Goal: Transaction & Acquisition: Purchase product/service

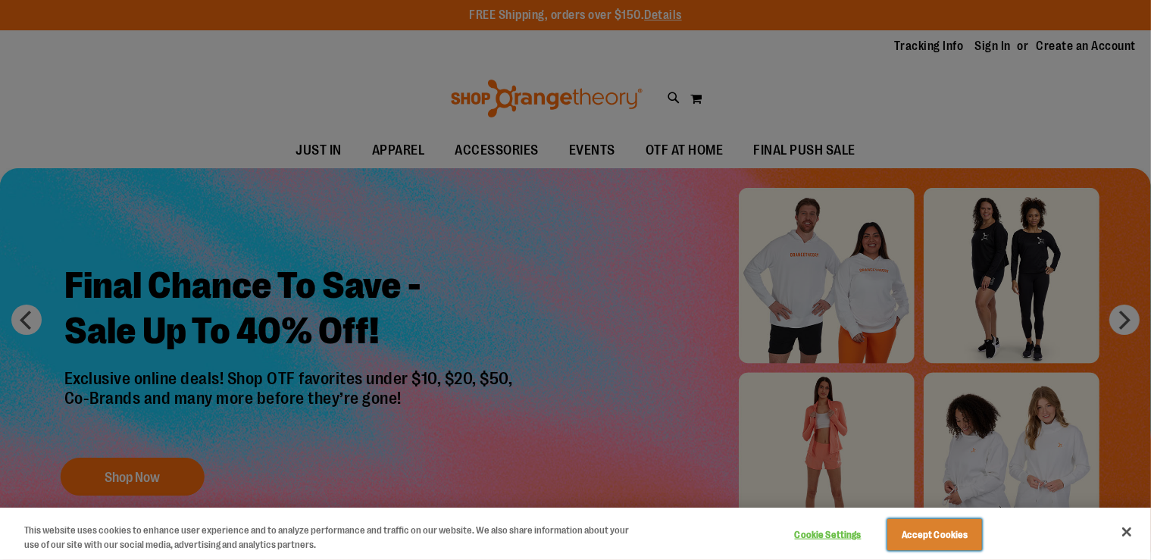
drag, startPoint x: 922, startPoint y: 540, endPoint x: 961, endPoint y: 338, distance: 206.0
click at [923, 538] on button "Accept Cookies" at bounding box center [934, 535] width 95 height 32
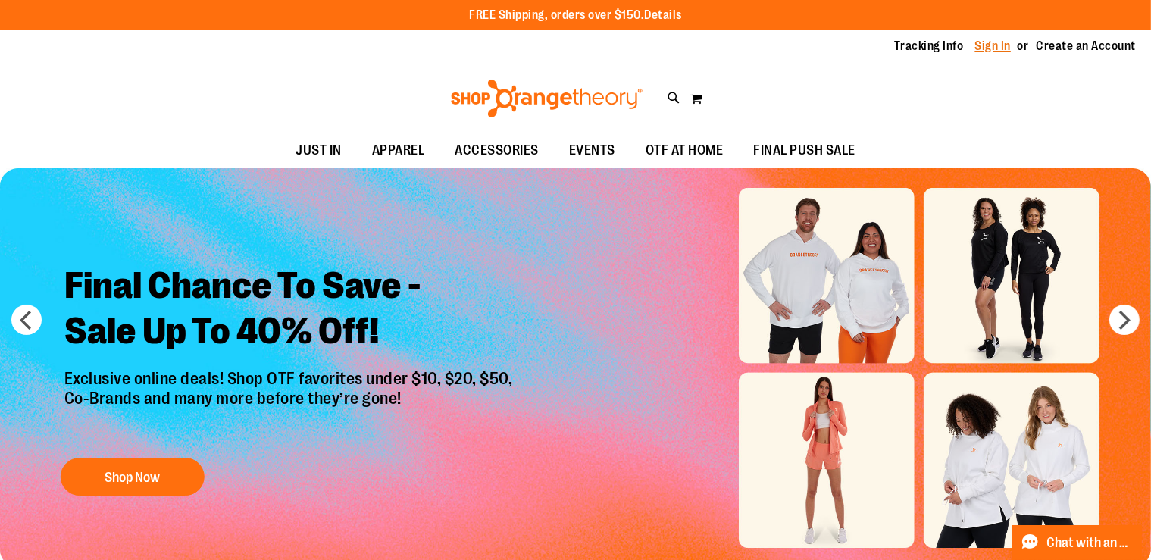
click at [988, 47] on link "Sign In" at bounding box center [993, 46] width 36 height 17
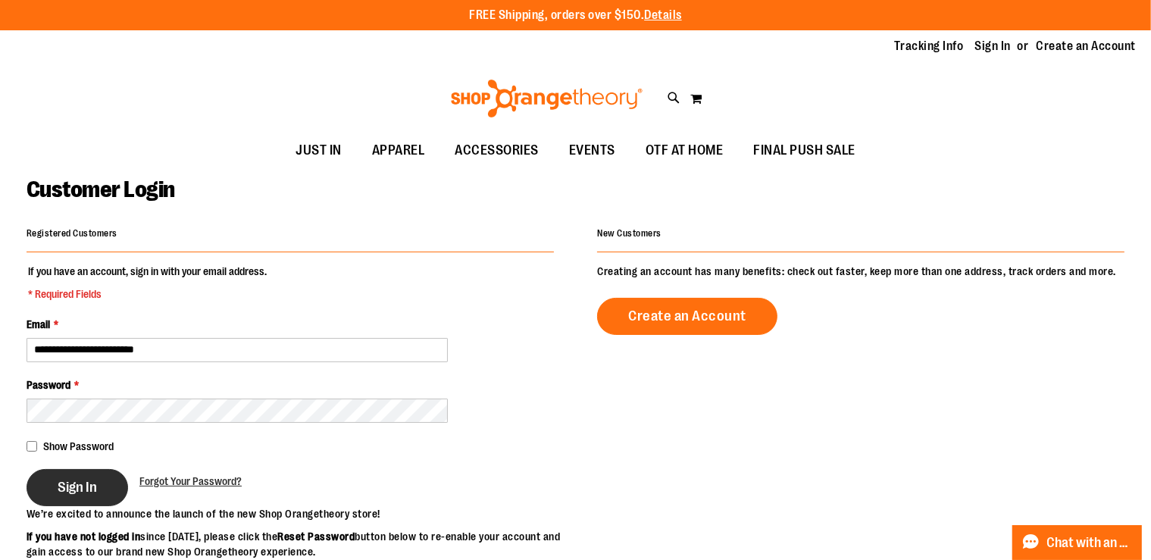
click at [68, 493] on span "Sign In" at bounding box center [77, 487] width 39 height 17
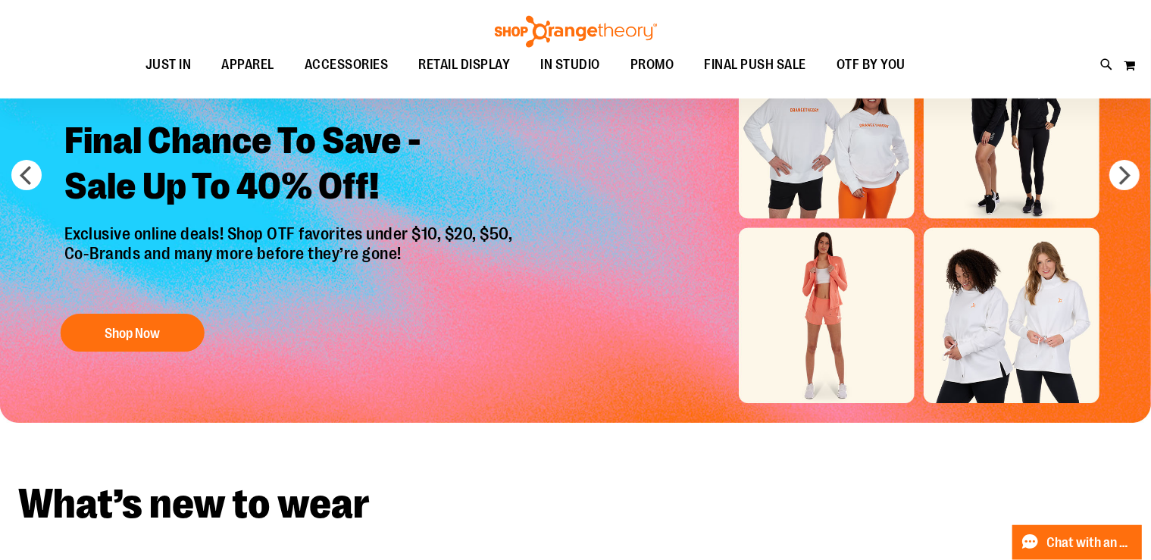
scroll to position [159, 0]
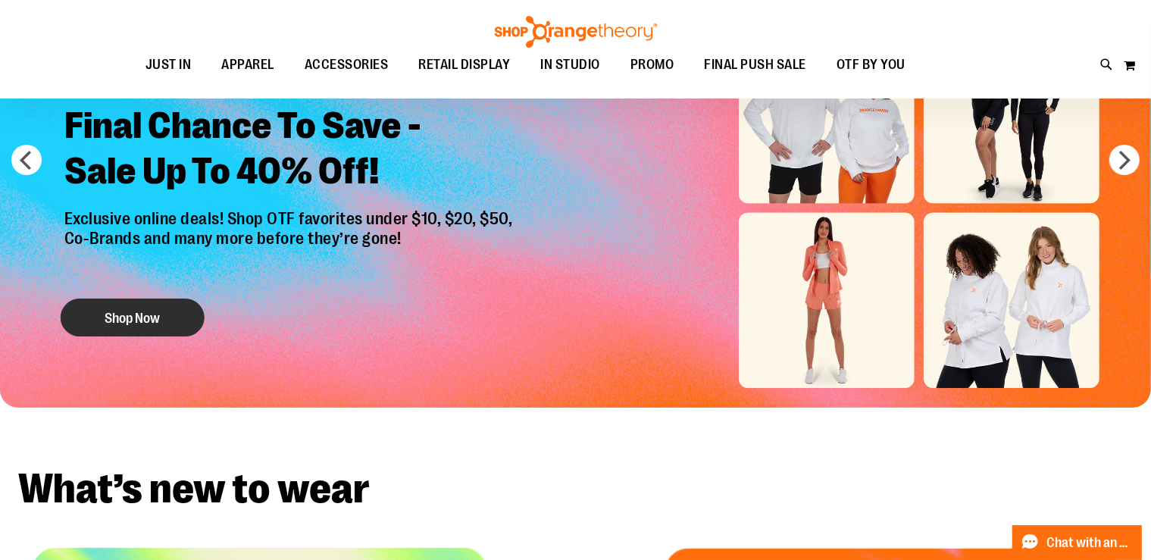
click at [119, 323] on button "Shop Now" at bounding box center [133, 317] width 144 height 38
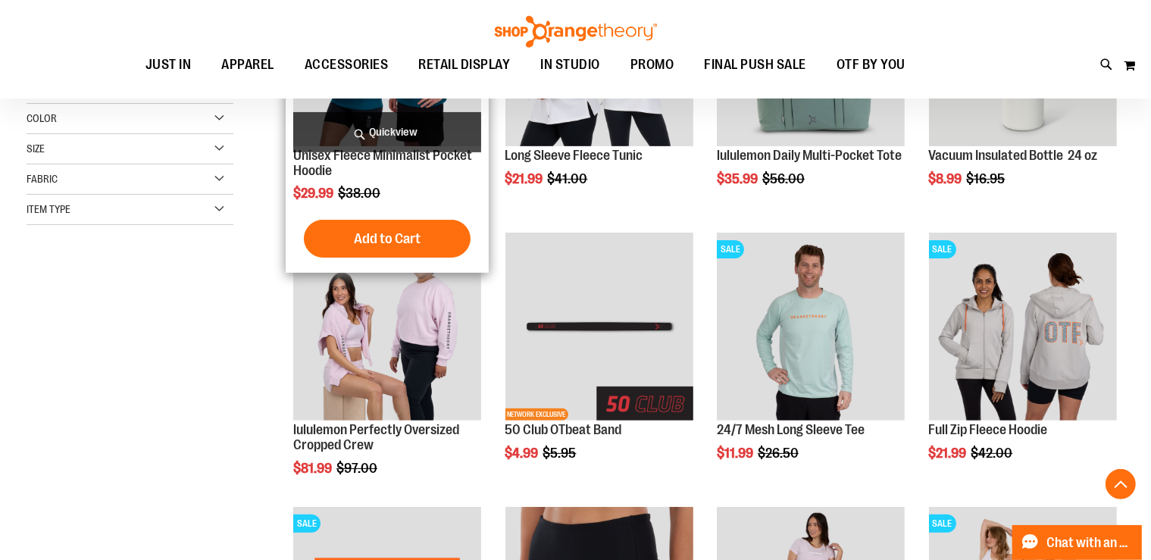
scroll to position [399, 0]
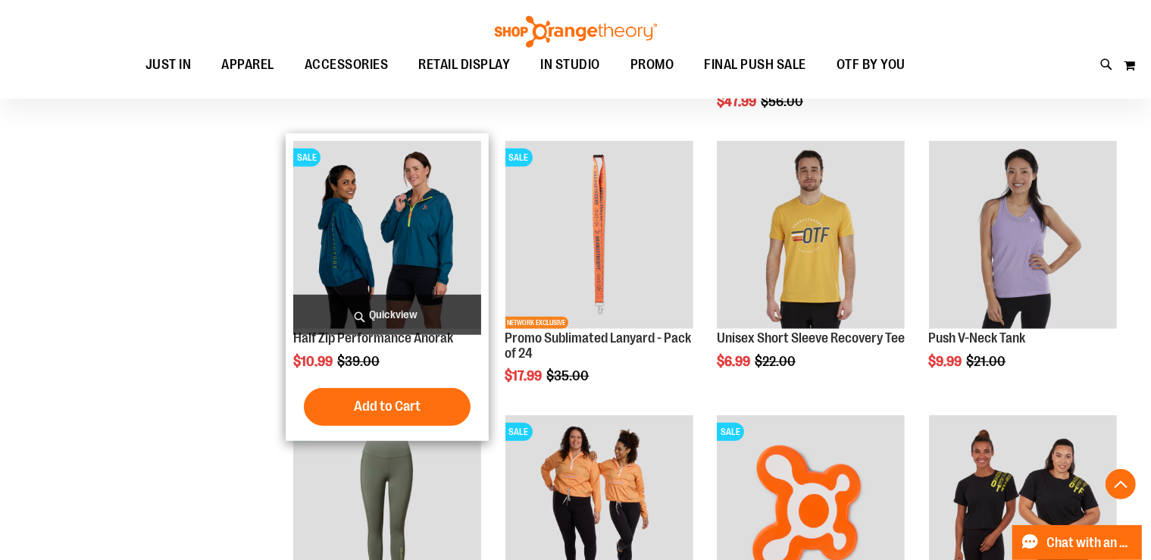
scroll to position [1119, 0]
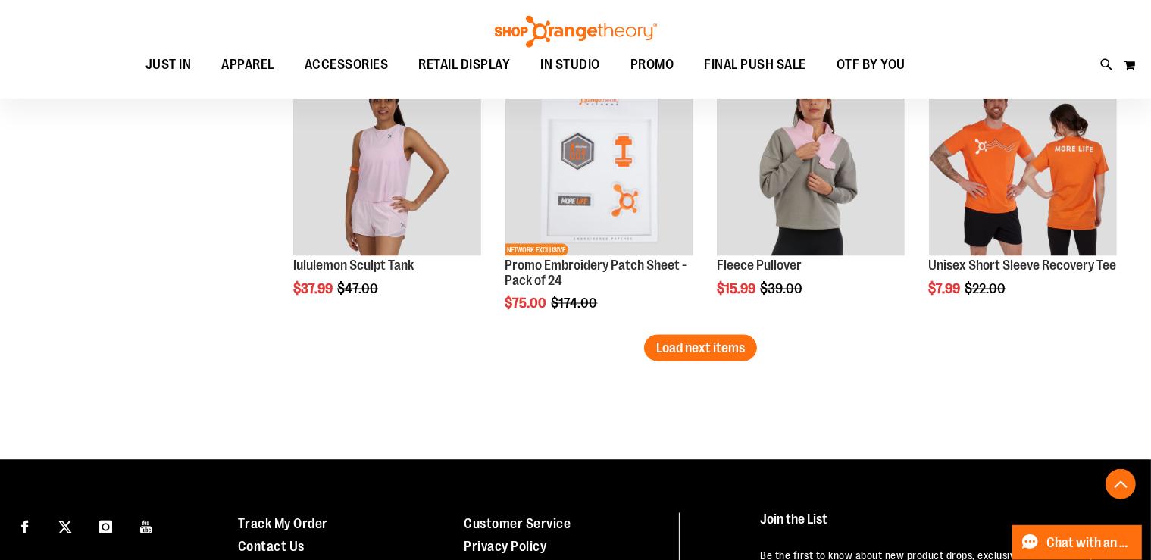
scroll to position [2479, 0]
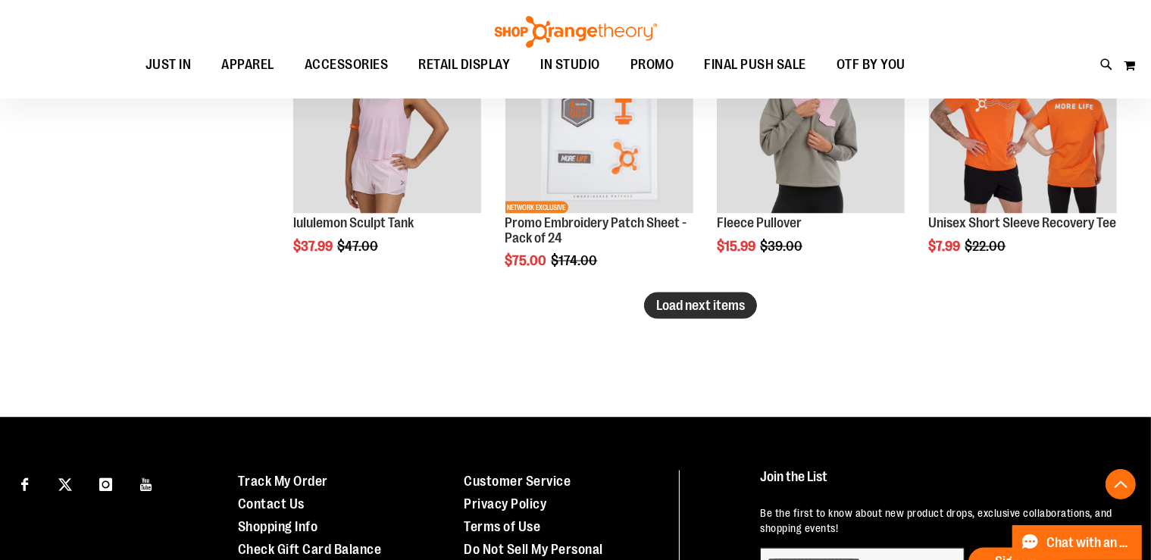
click at [673, 307] on span "Load next items" at bounding box center [700, 305] width 89 height 15
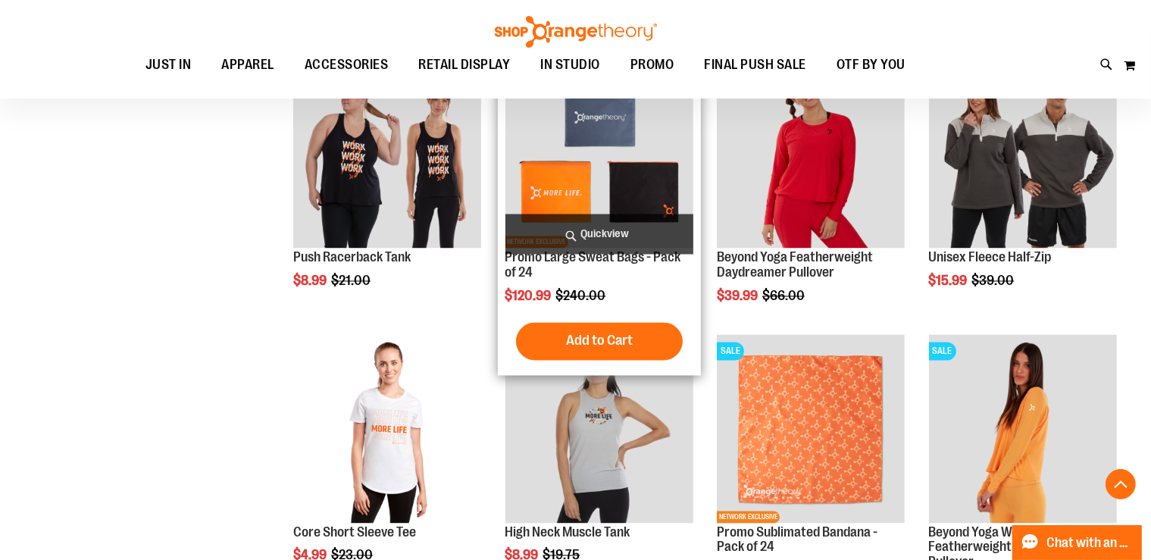
scroll to position [2799, 0]
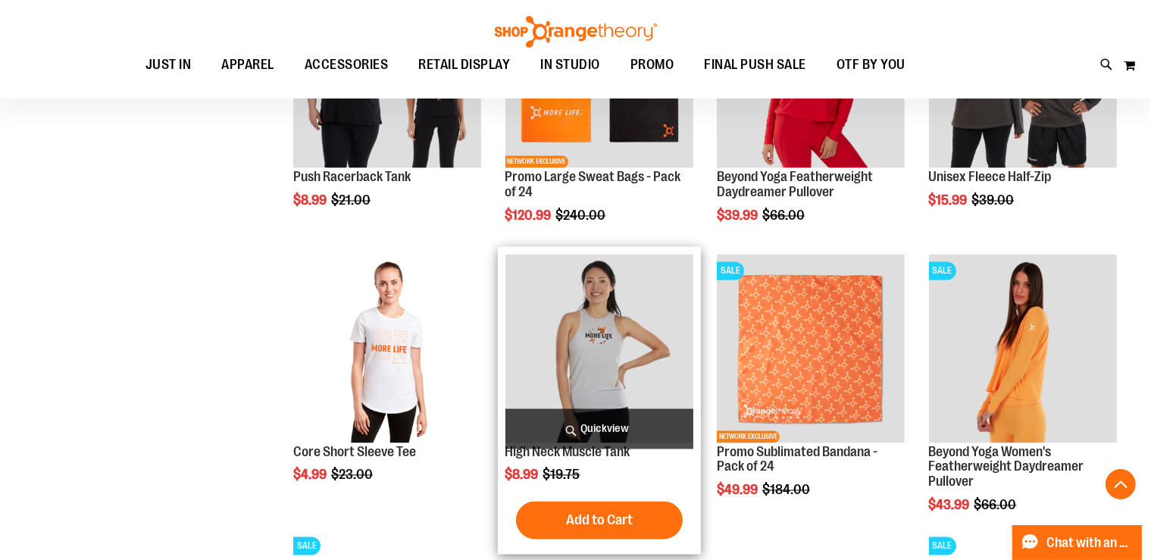
click at [608, 371] on img "product" at bounding box center [599, 349] width 188 height 188
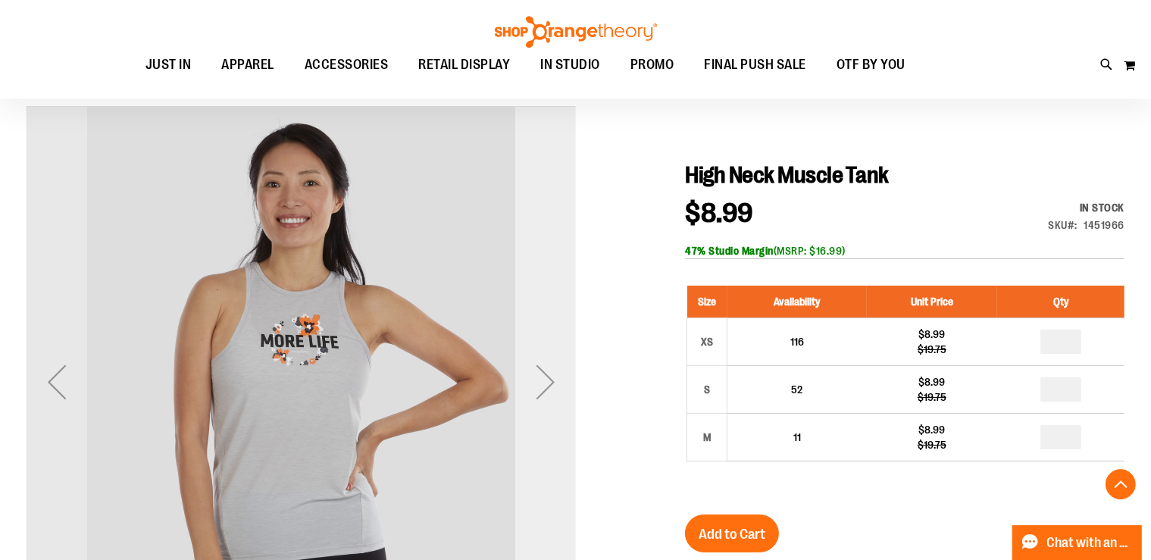
scroll to position [239, 0]
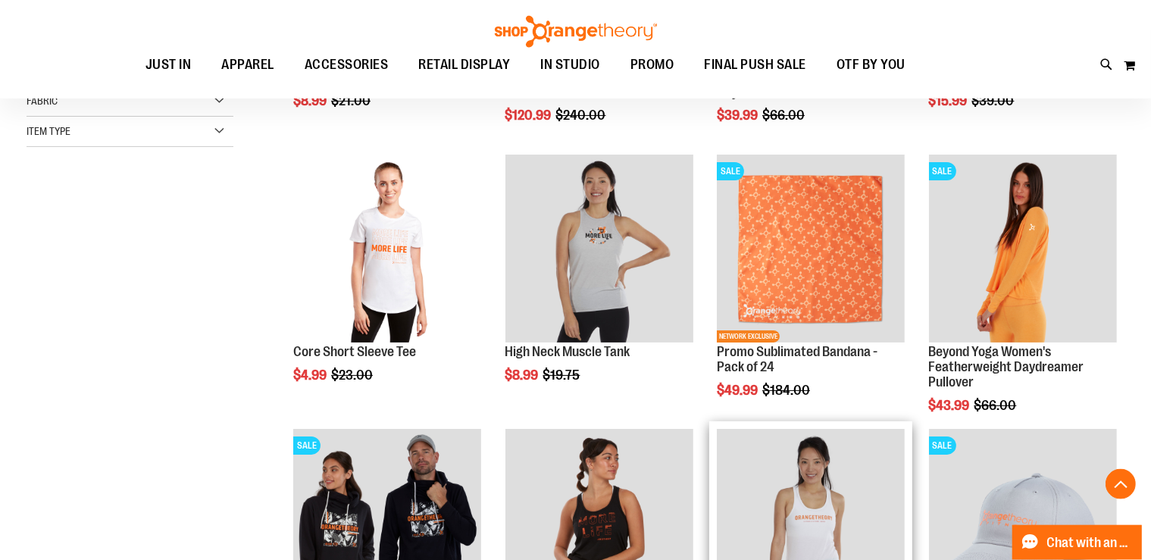
scroll to position [248, 0]
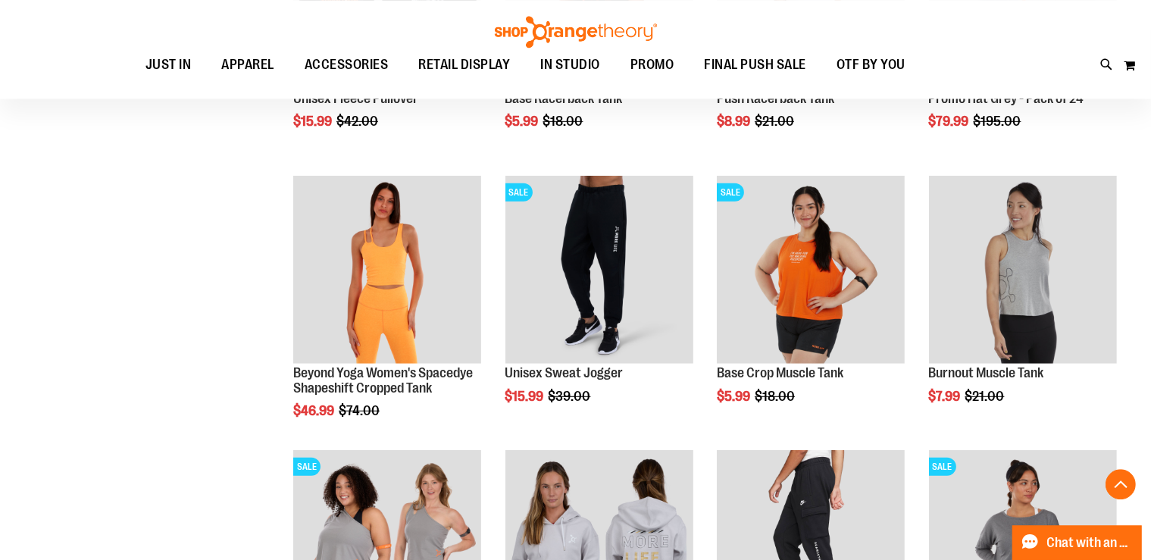
scroll to position [968, 0]
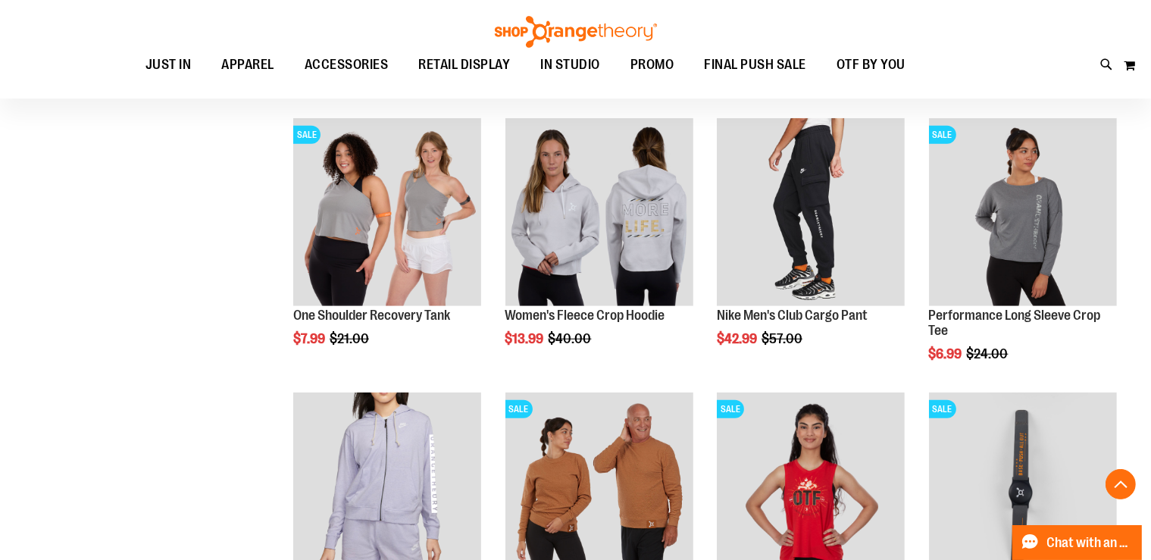
scroll to position [1128, 0]
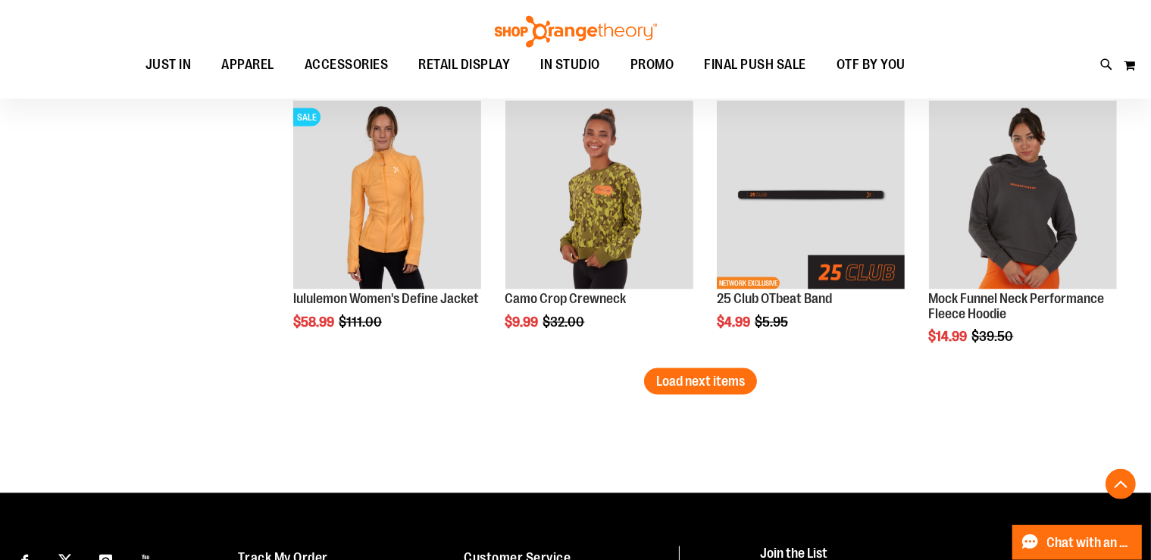
scroll to position [2328, 0]
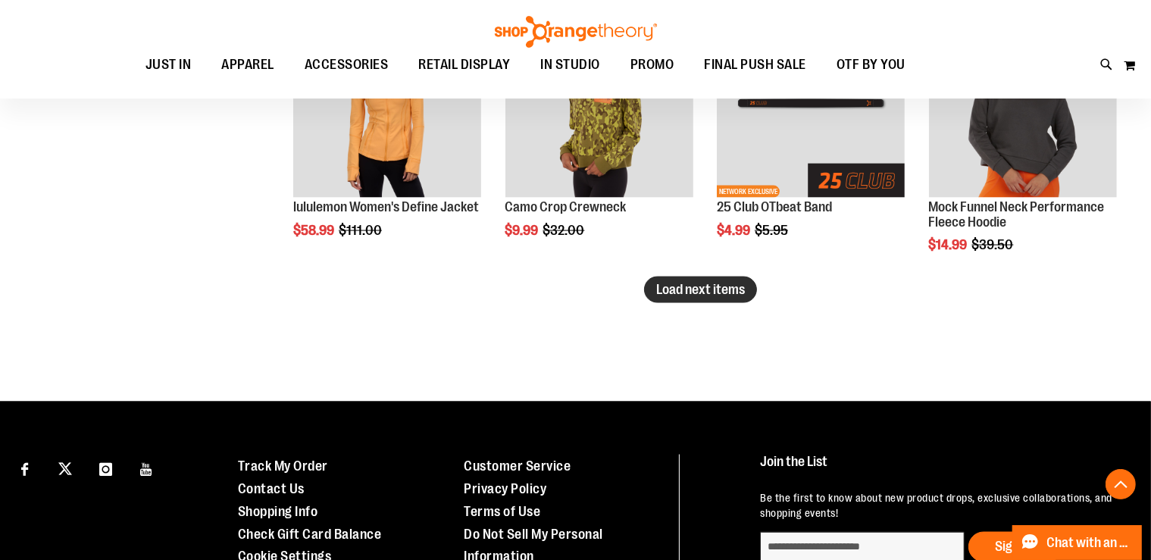
click at [691, 292] on span "Load next items" at bounding box center [700, 289] width 89 height 15
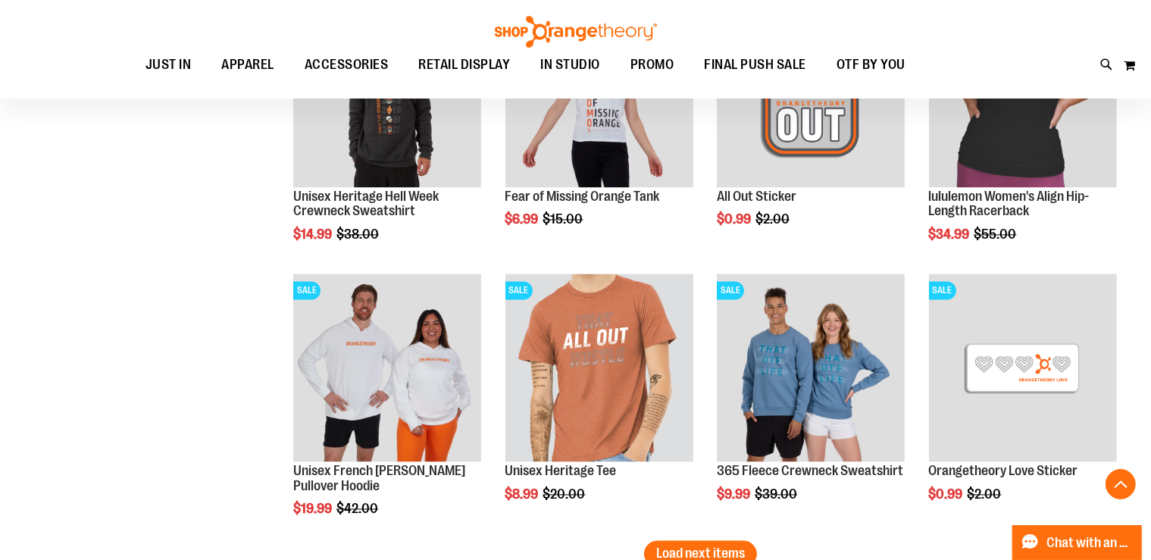
scroll to position [3128, 0]
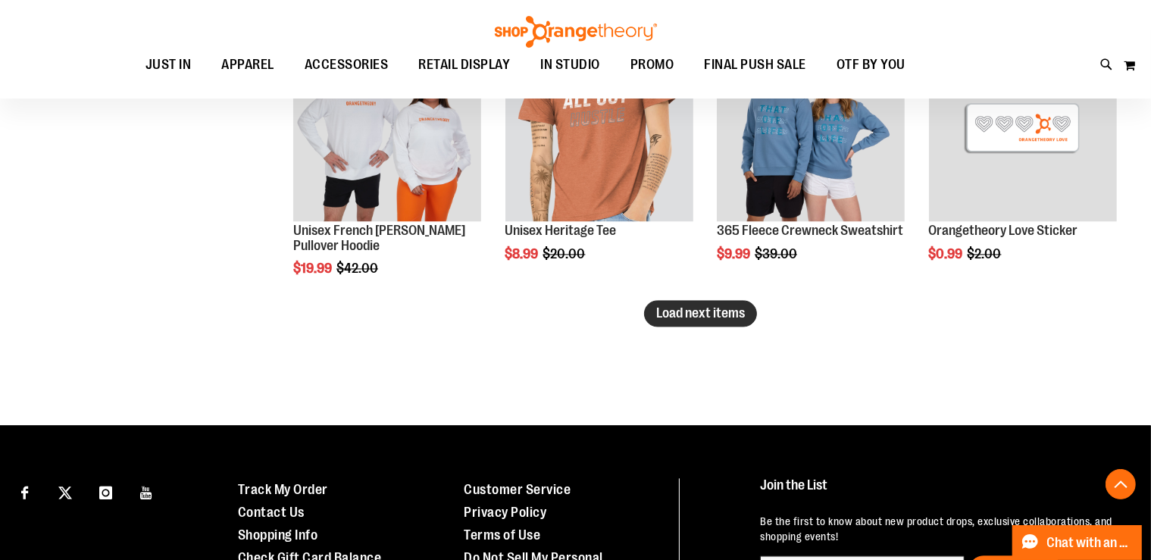
click at [708, 311] on span "Load next items" at bounding box center [700, 312] width 89 height 15
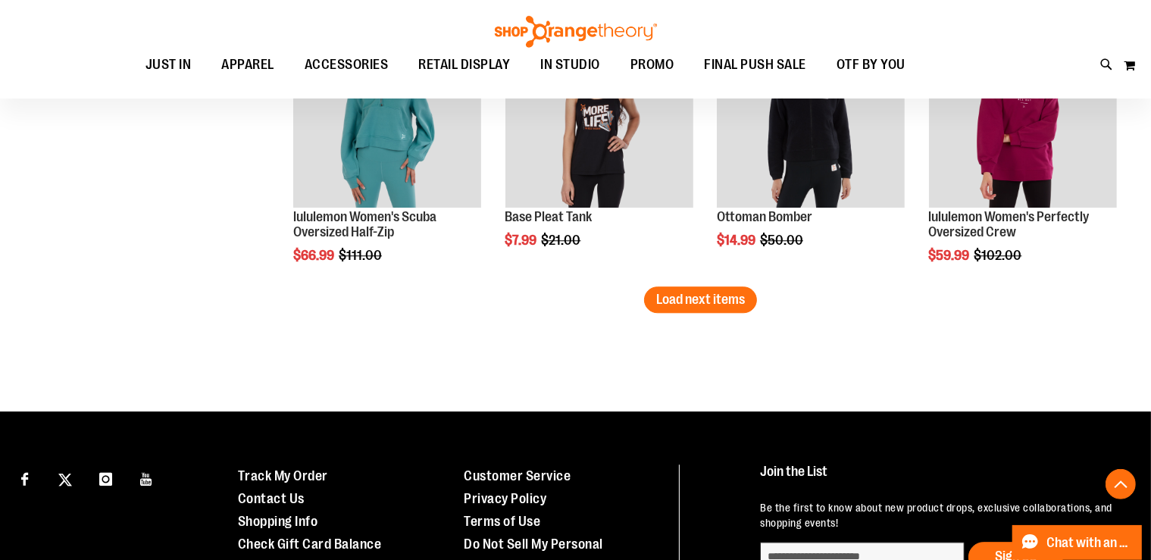
scroll to position [4008, 0]
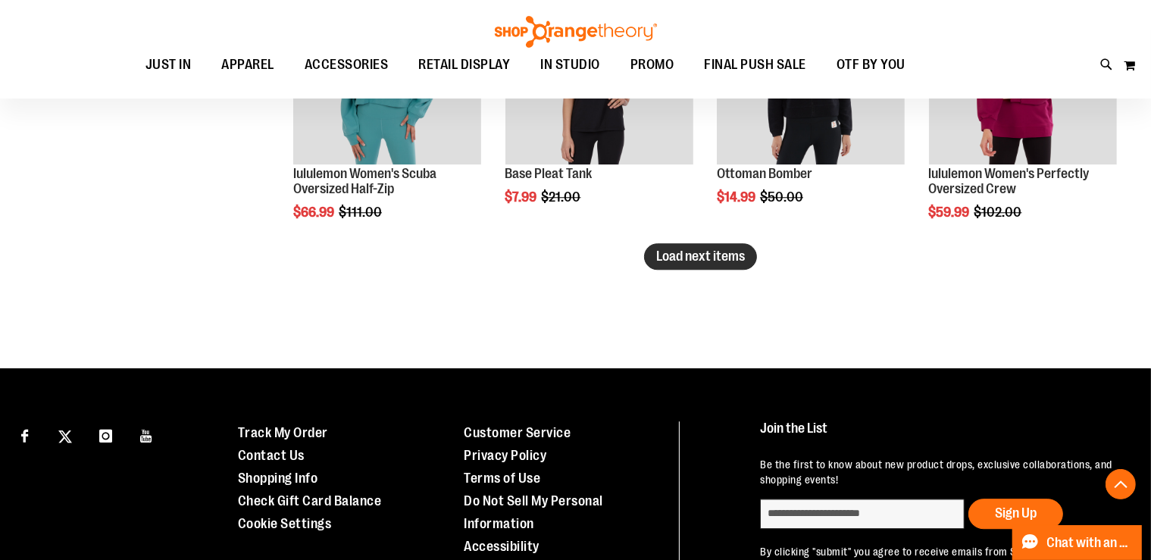
click at [714, 262] on span "Load next items" at bounding box center [700, 255] width 89 height 15
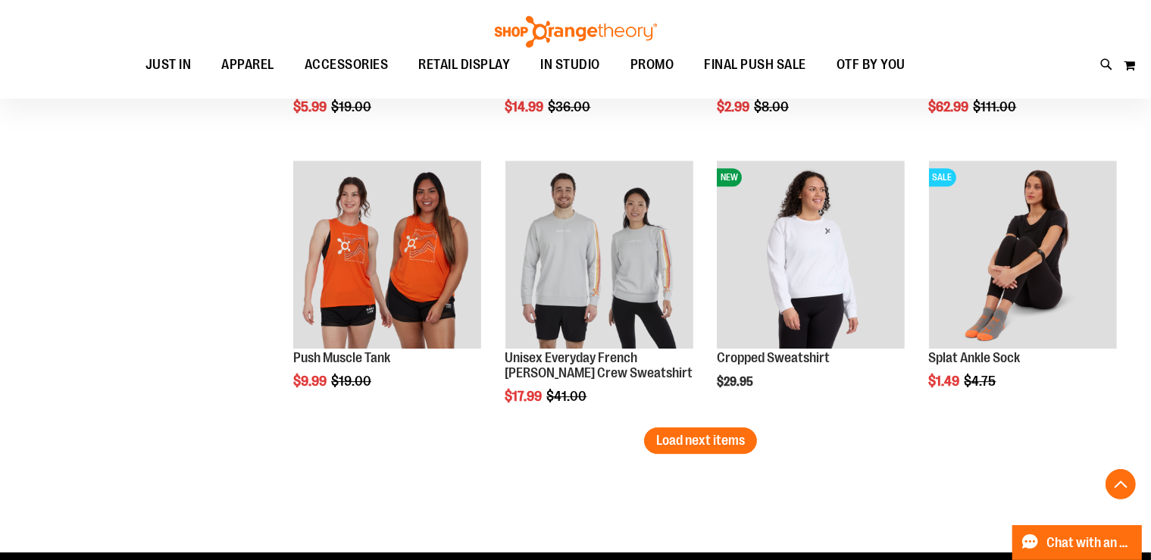
scroll to position [4648, 0]
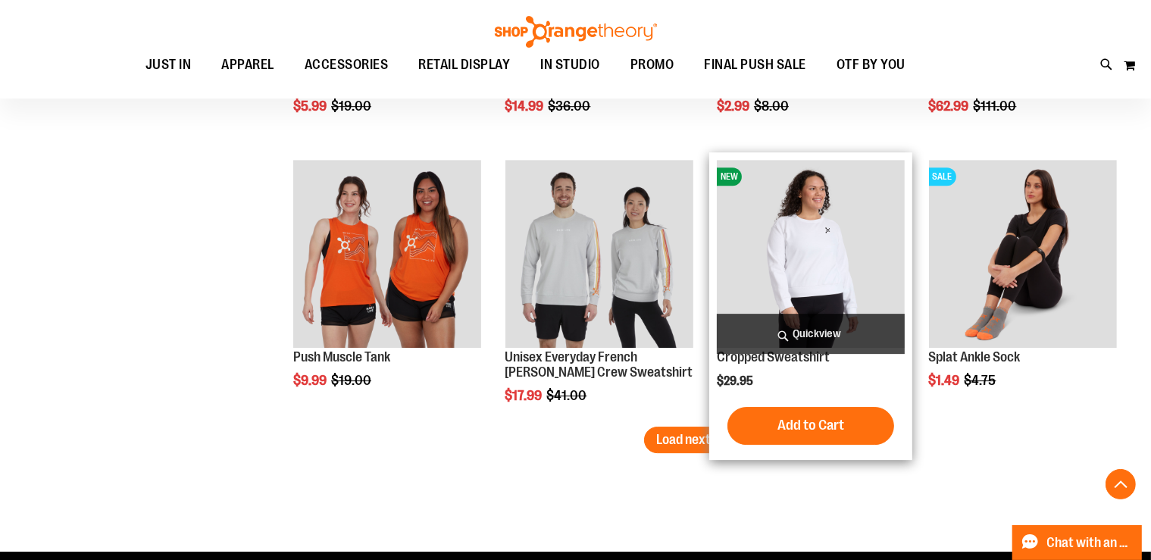
click at [817, 275] on img "product" at bounding box center [811, 254] width 188 height 188
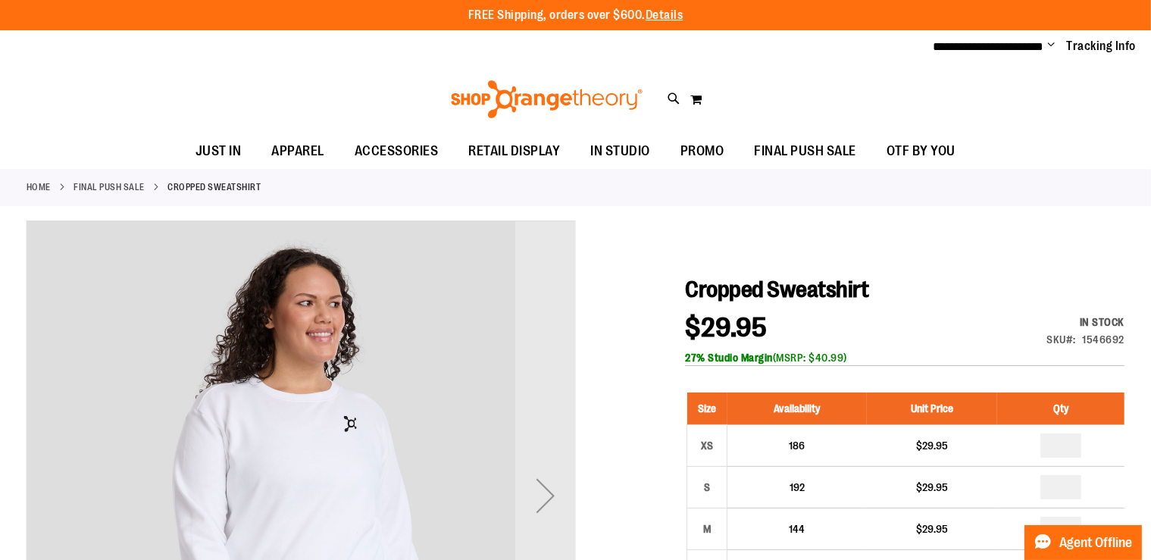
type input "**********"
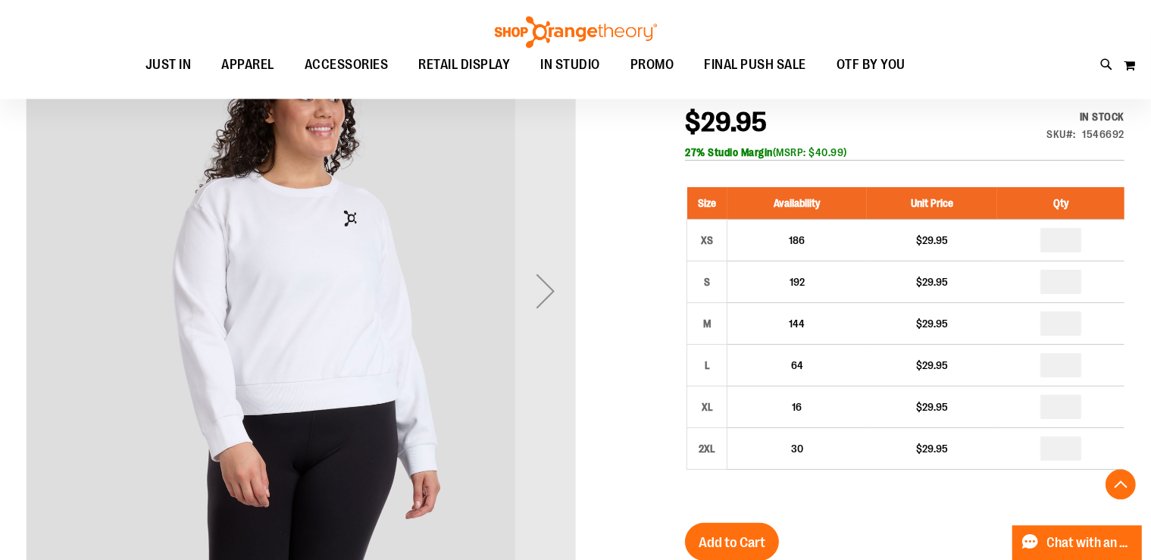
scroll to position [239, 0]
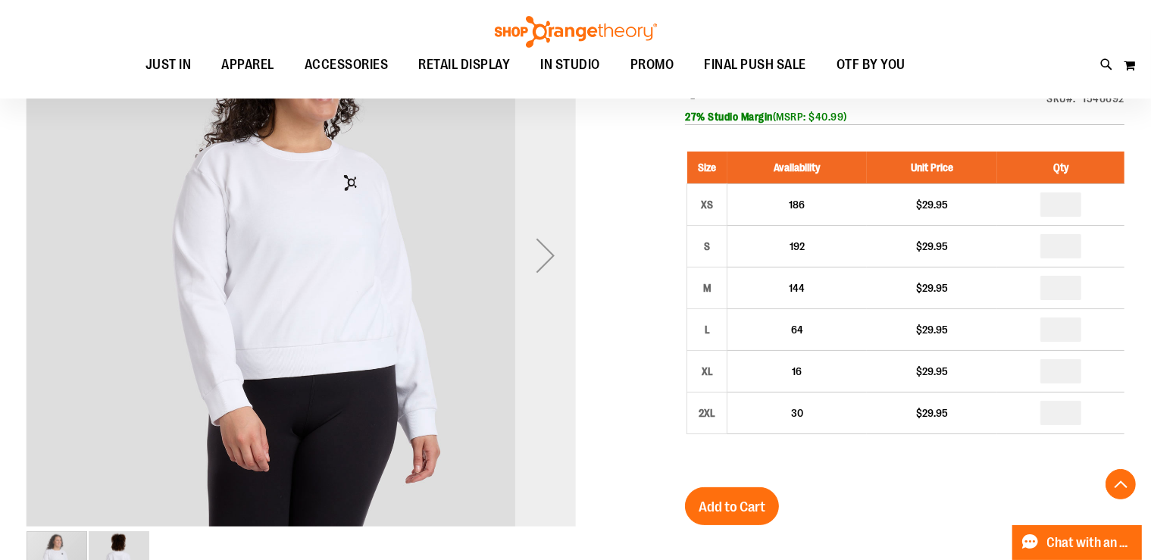
click at [537, 244] on div "Next" at bounding box center [545, 255] width 61 height 61
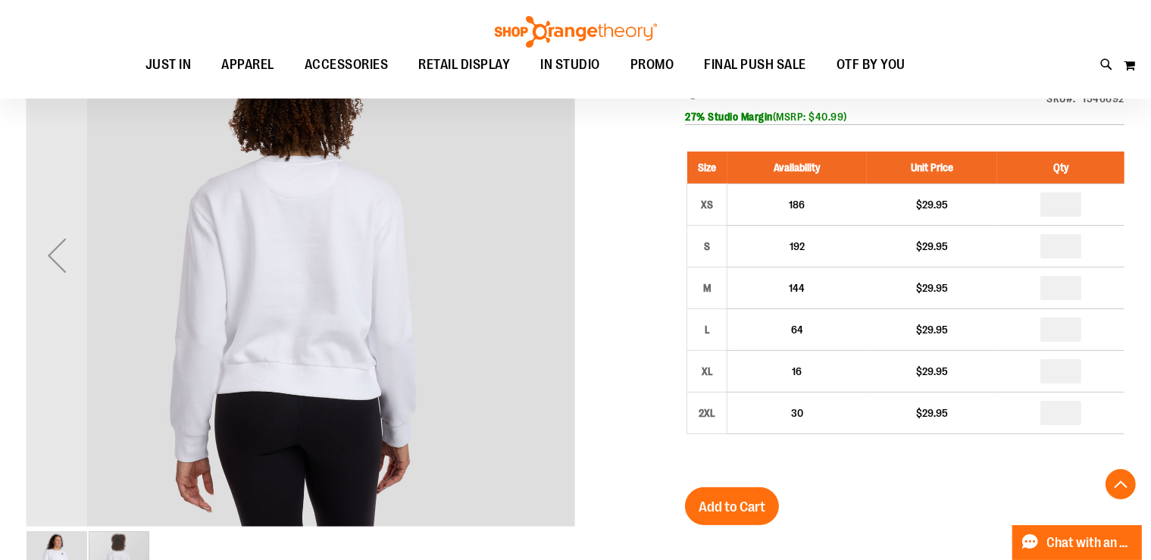
click at [550, 251] on img "carousel" at bounding box center [301, 252] width 549 height 549
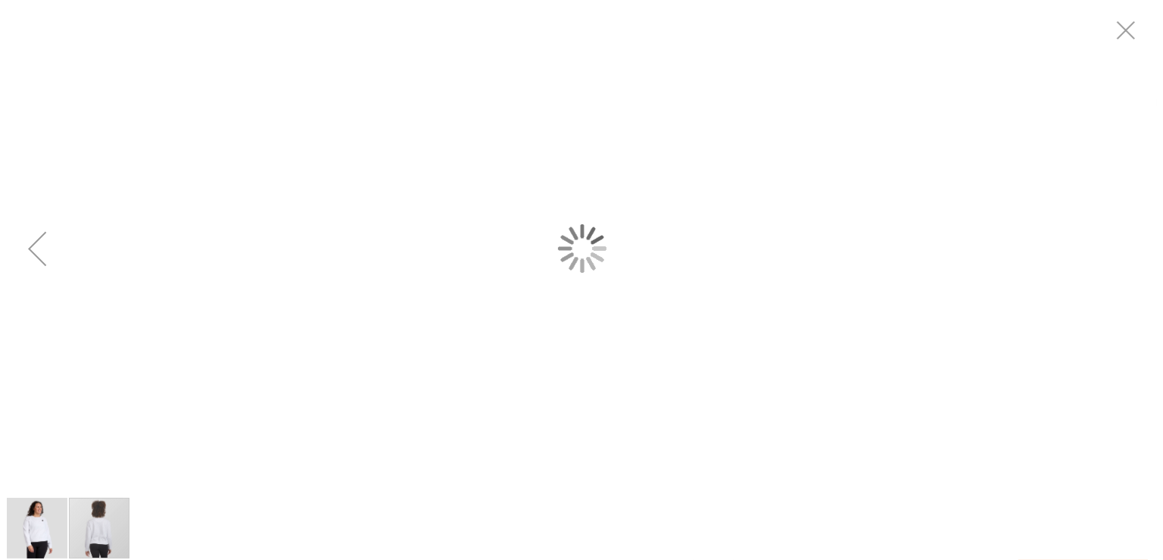
scroll to position [0, 0]
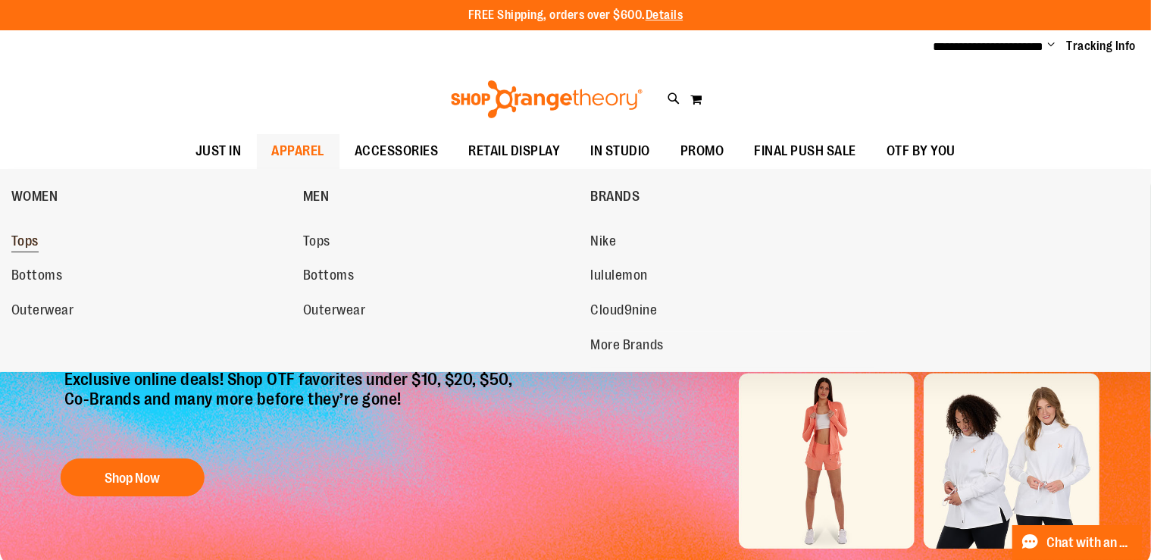
click at [20, 244] on span "Tops" at bounding box center [24, 242] width 27 height 19
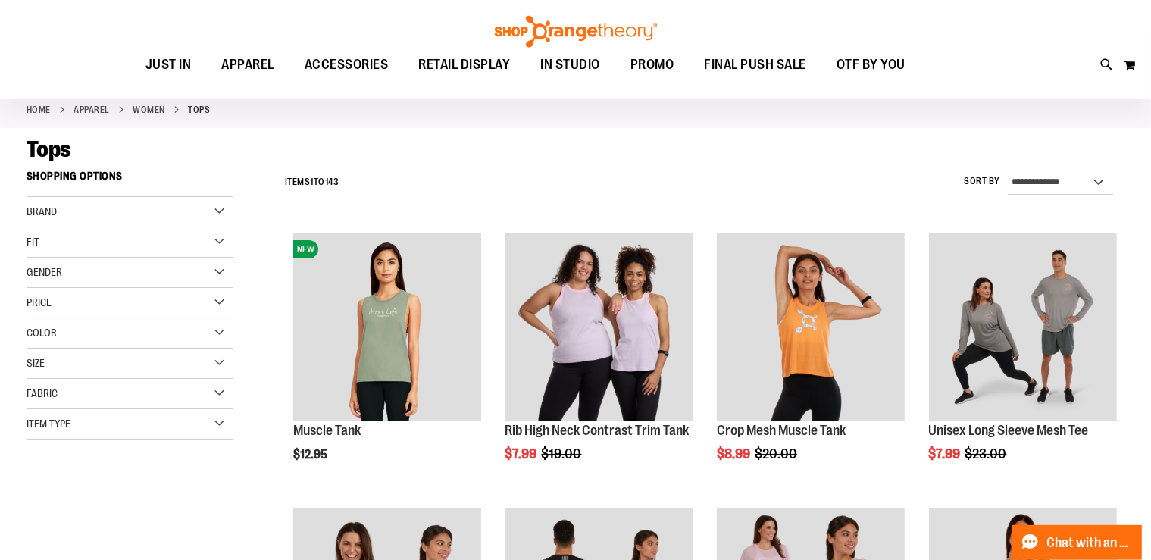
scroll to position [159, 0]
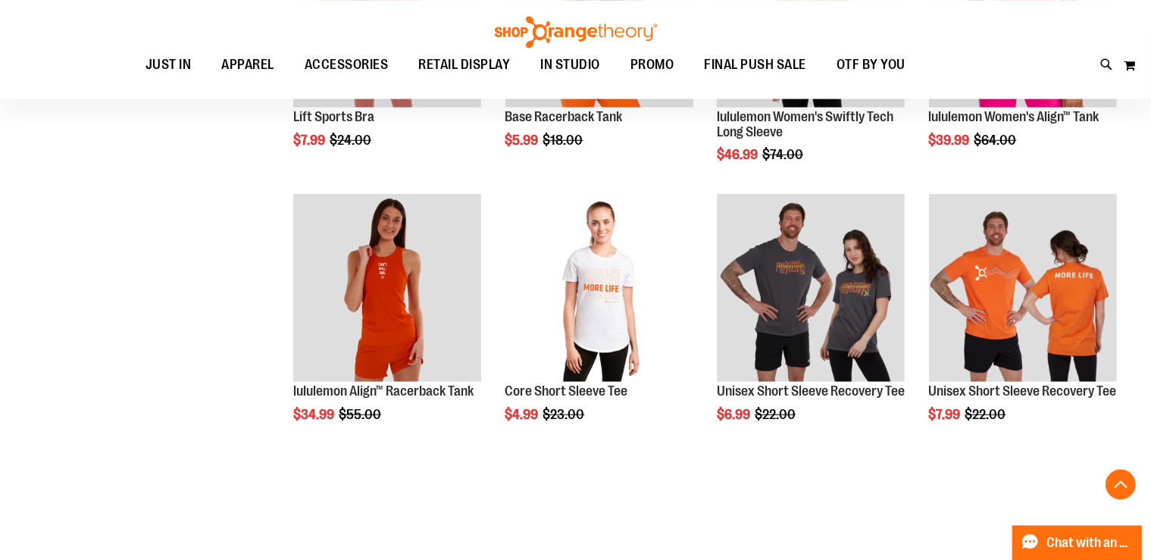
scroll to position [1215, 0]
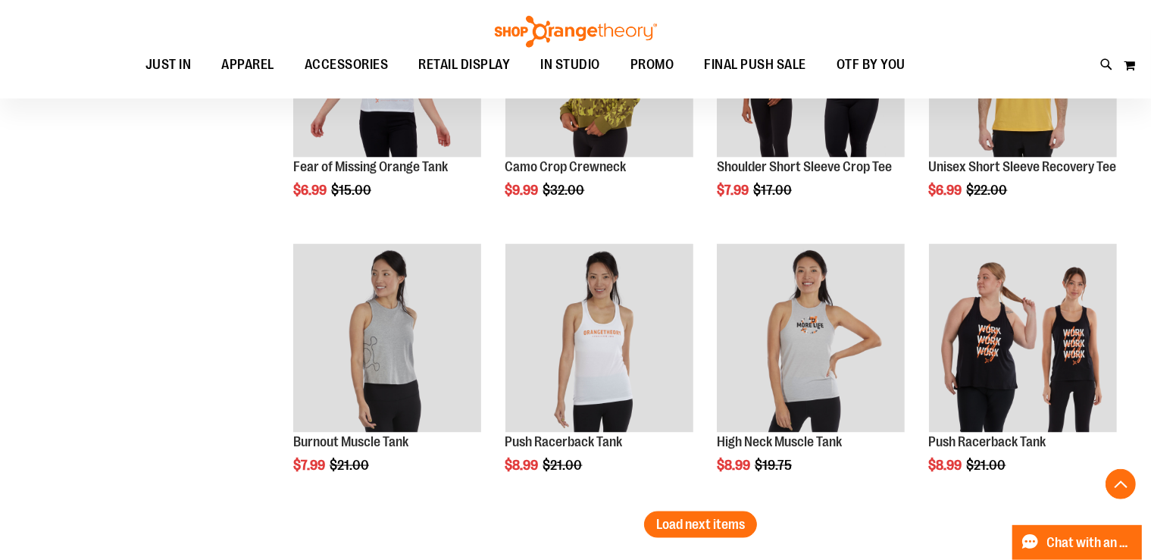
scroll to position [2415, 0]
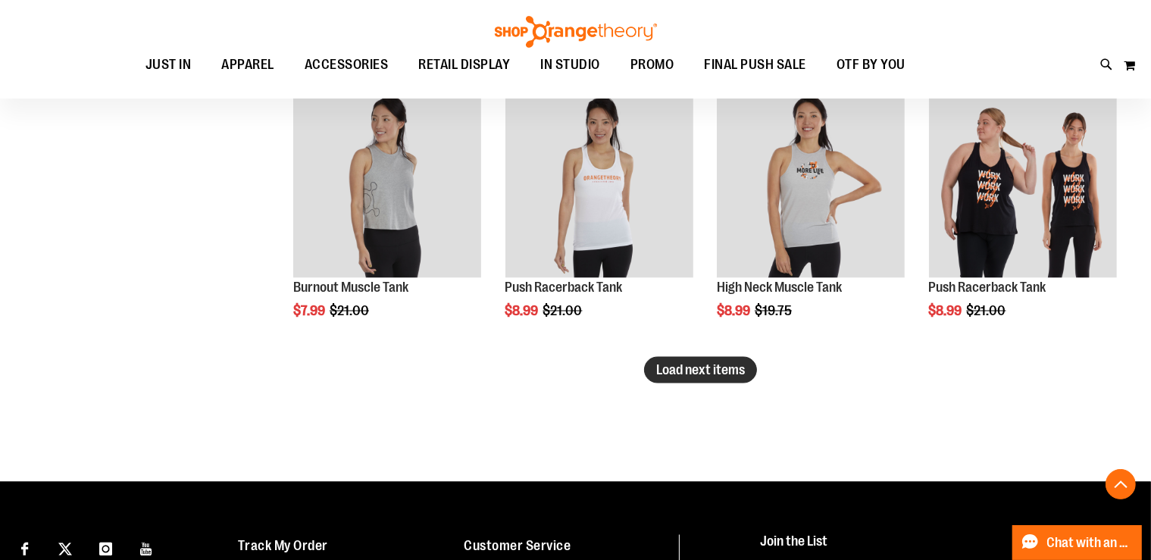
click at [714, 368] on span "Load next items" at bounding box center [700, 369] width 89 height 15
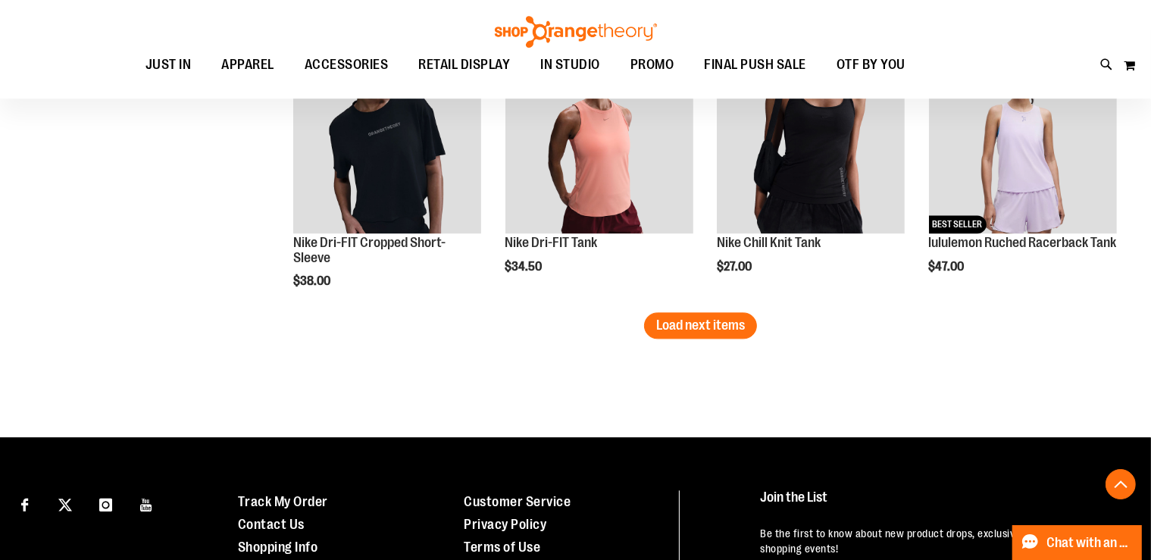
scroll to position [3295, 0]
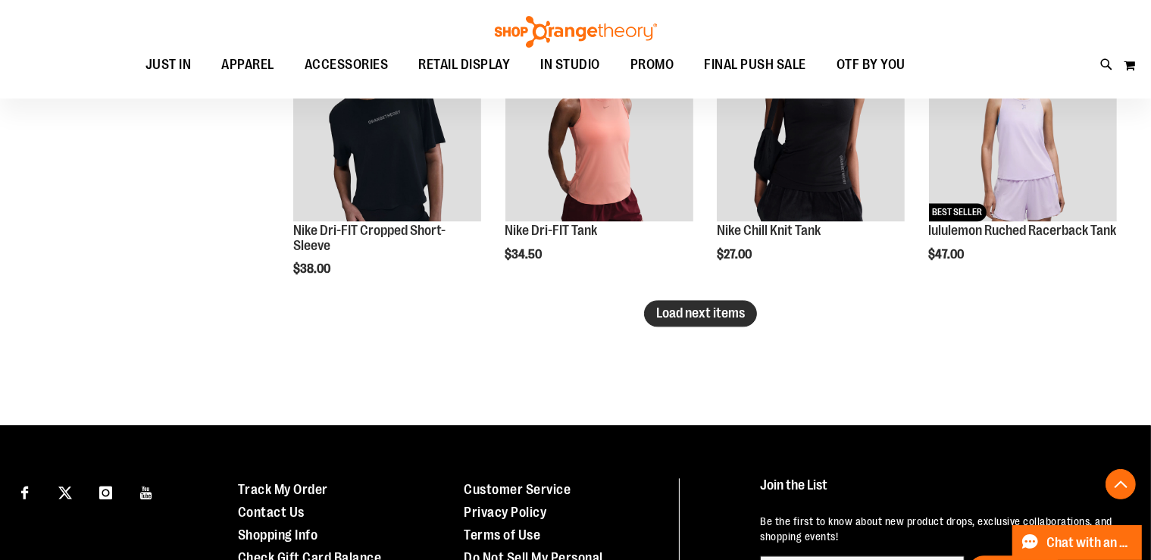
click at [717, 311] on span "Load next items" at bounding box center [700, 312] width 89 height 15
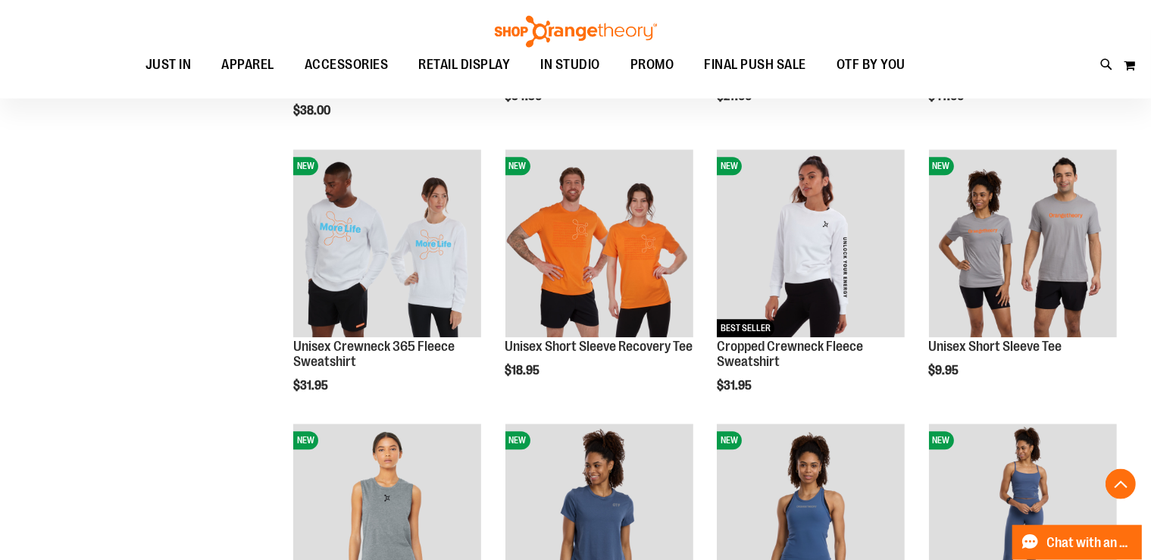
scroll to position [3455, 0]
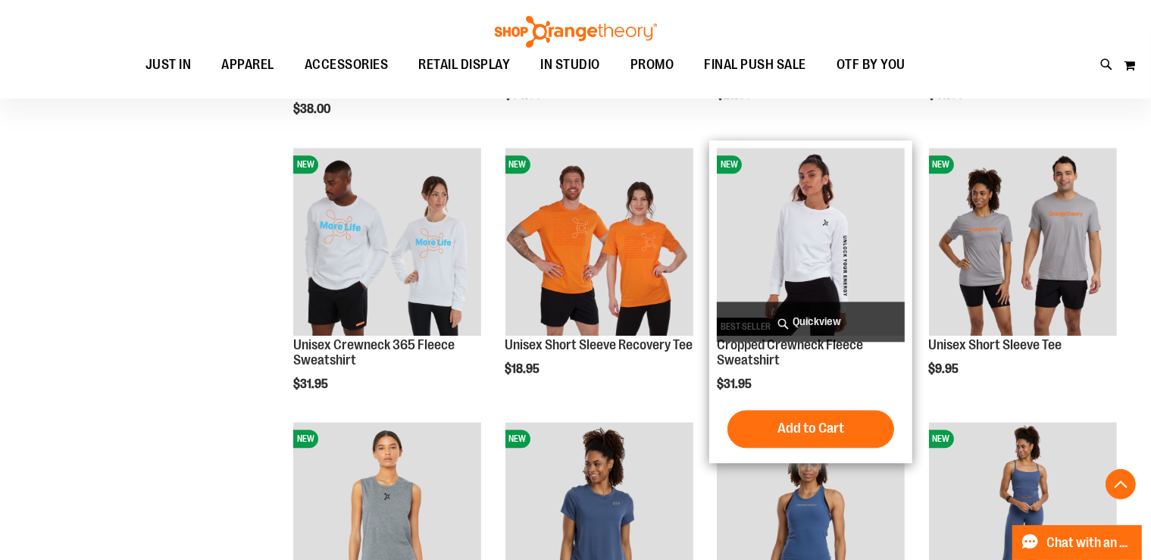
click at [838, 227] on img "product" at bounding box center [811, 242] width 188 height 188
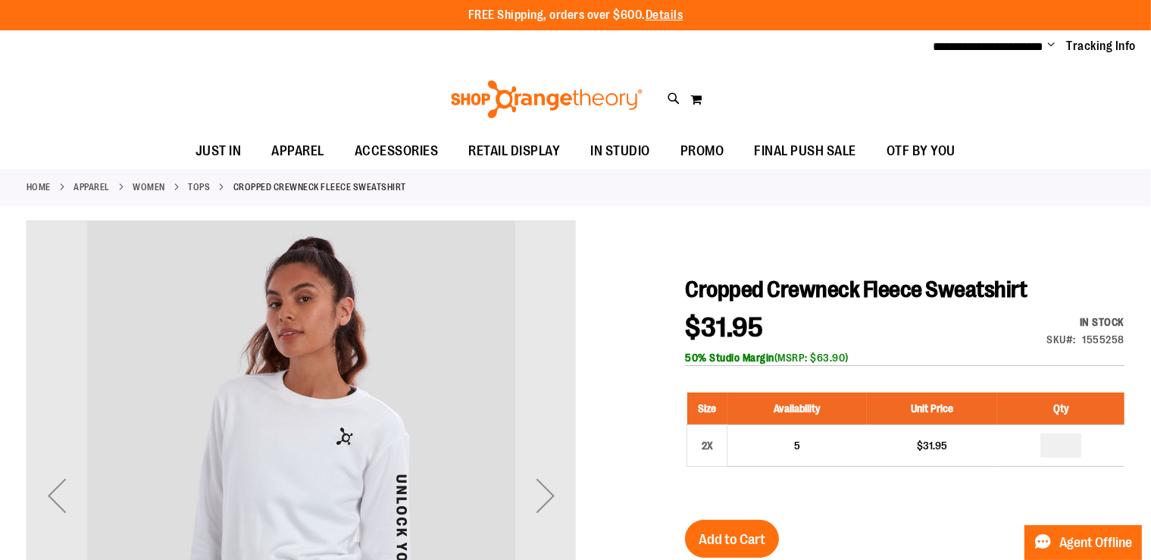
type input "**********"
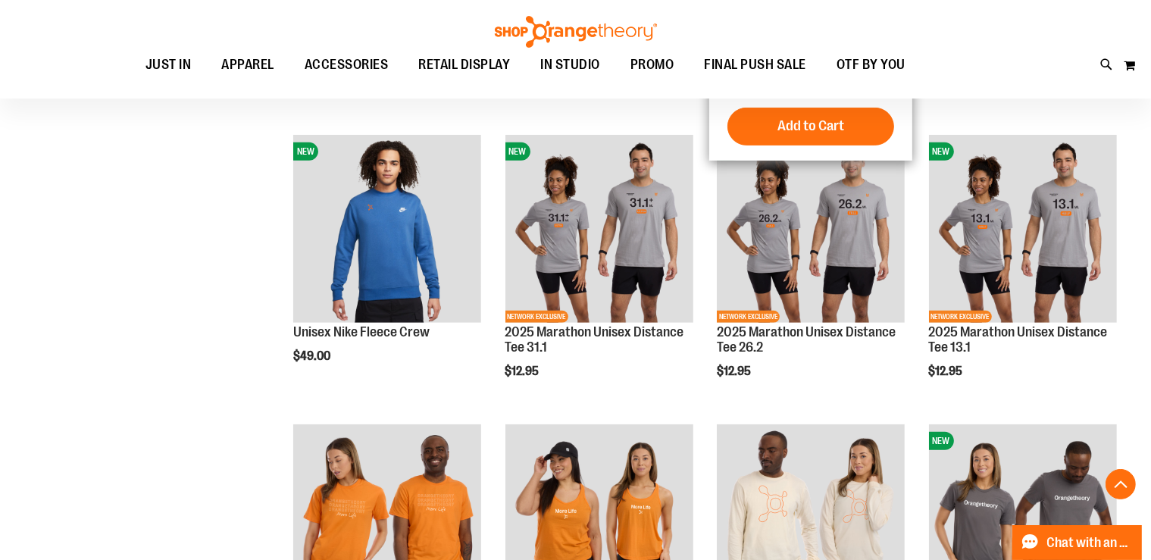
scroll to position [863, 0]
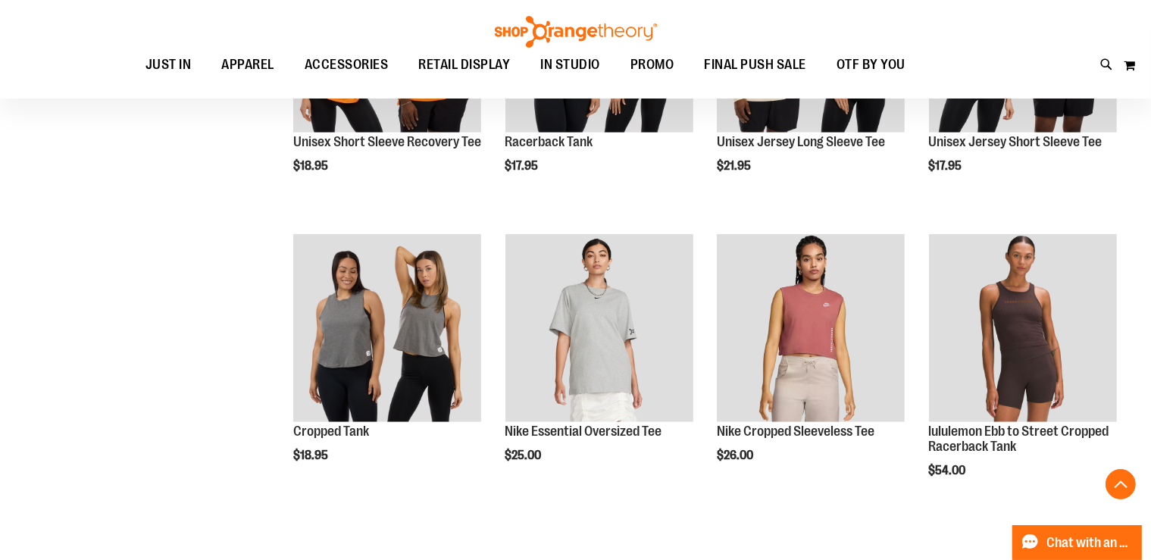
scroll to position [1343, 0]
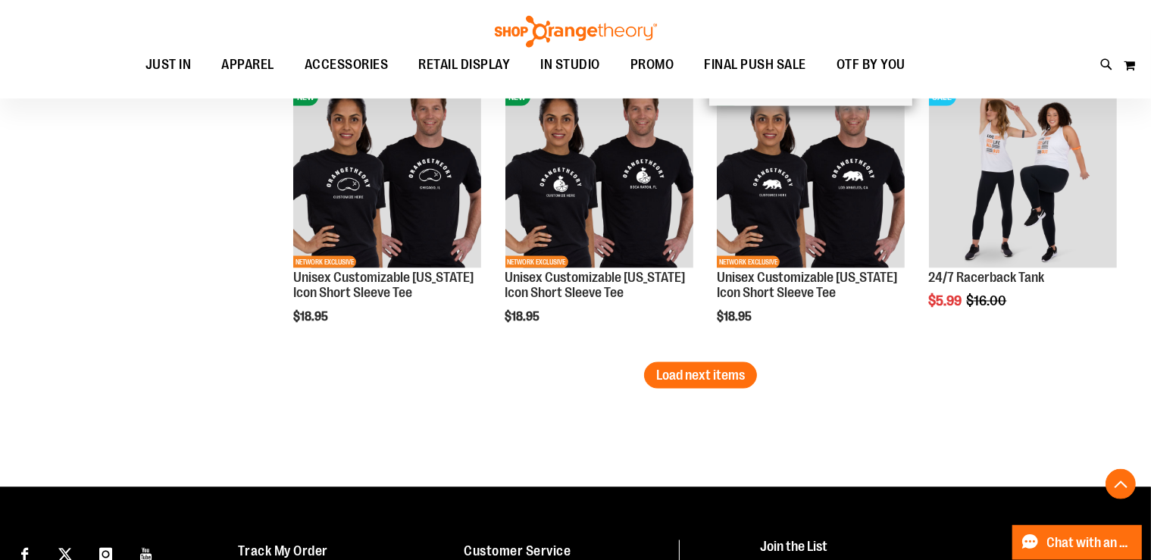
scroll to position [2543, 0]
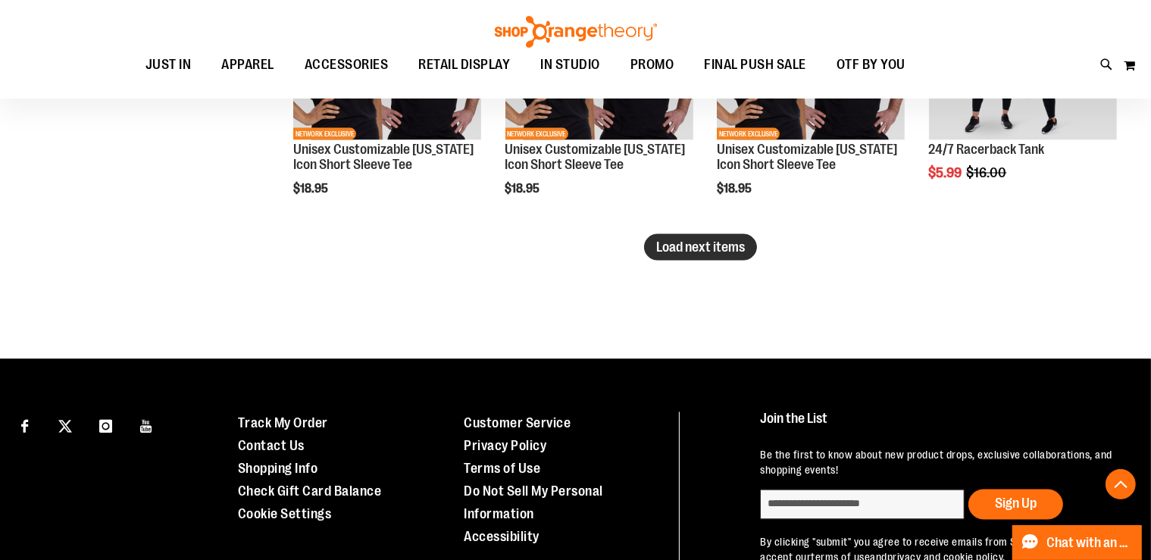
click at [708, 237] on button "Load next items" at bounding box center [700, 247] width 113 height 27
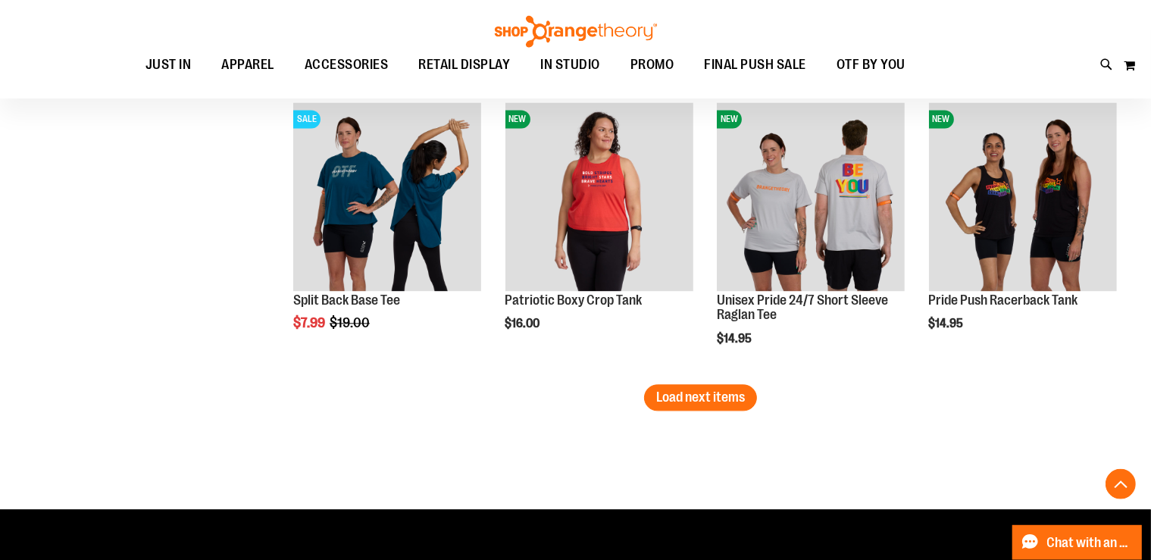
scroll to position [3263, 0]
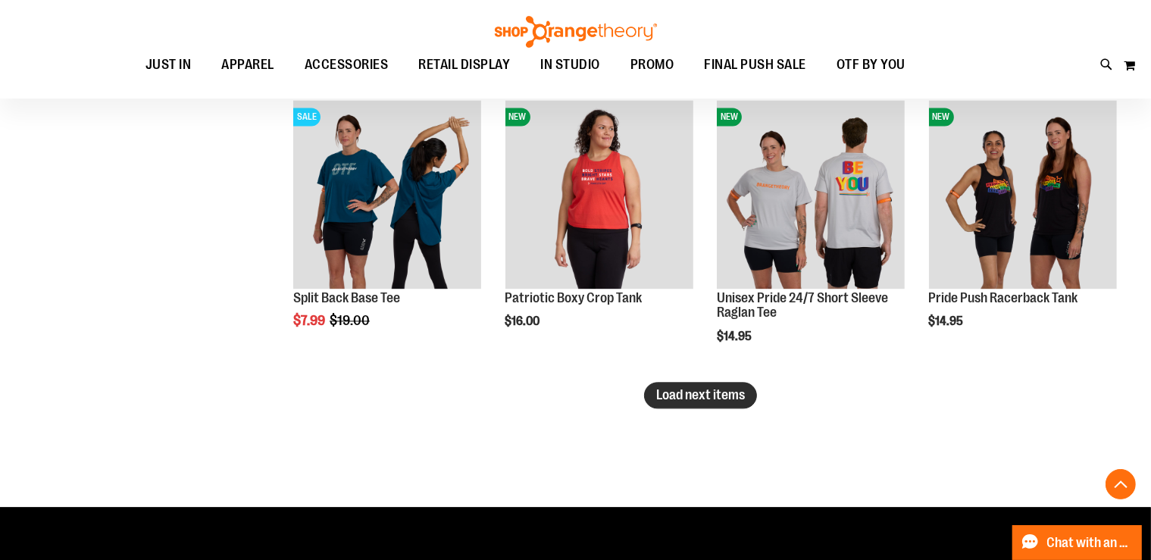
click at [689, 393] on span "Load next items" at bounding box center [700, 394] width 89 height 15
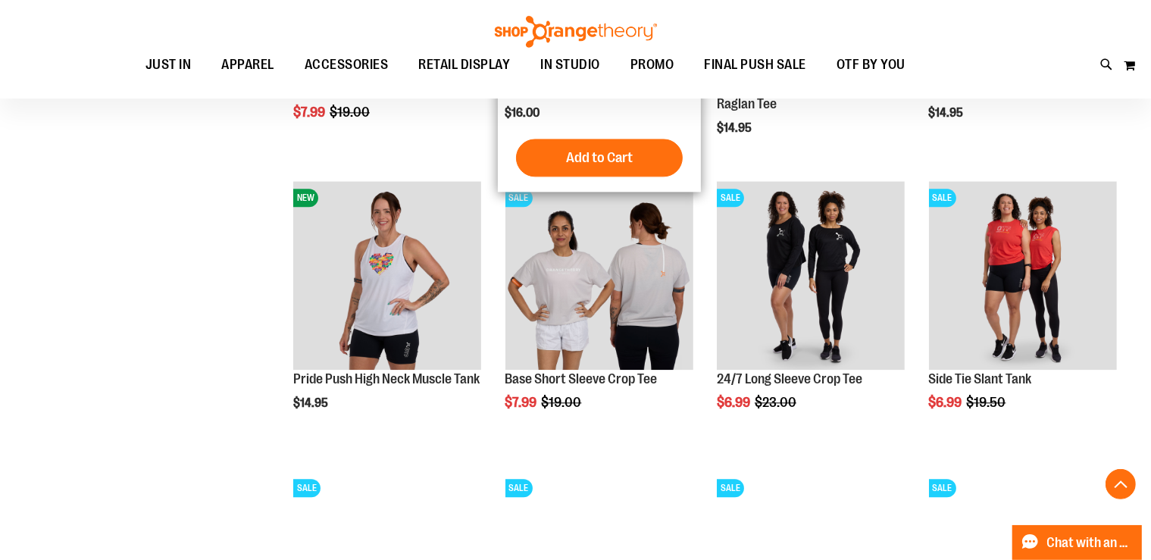
scroll to position [3502, 0]
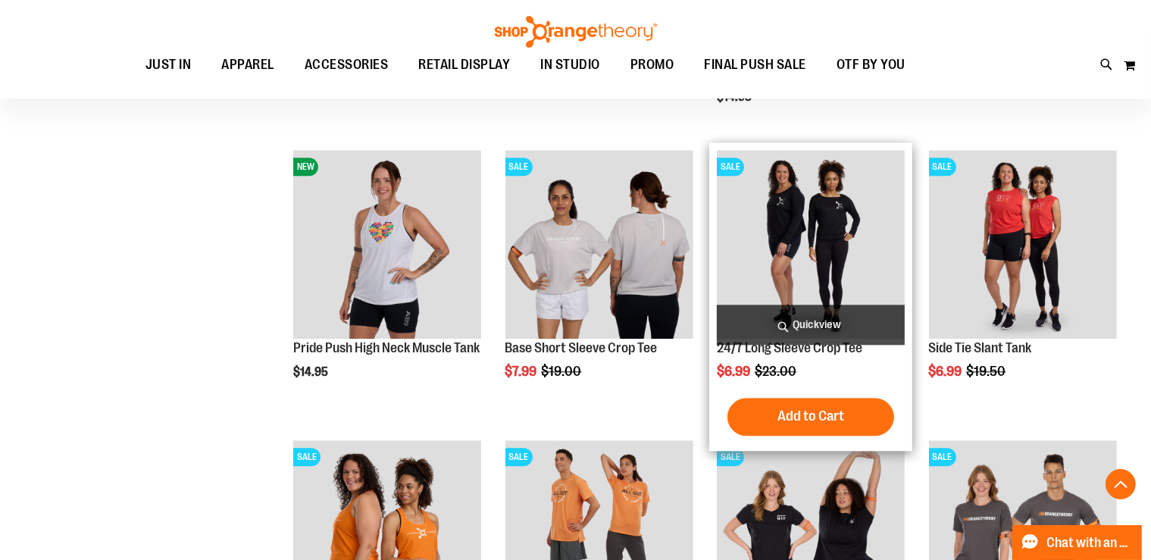
click at [835, 248] on img "product" at bounding box center [811, 244] width 188 height 188
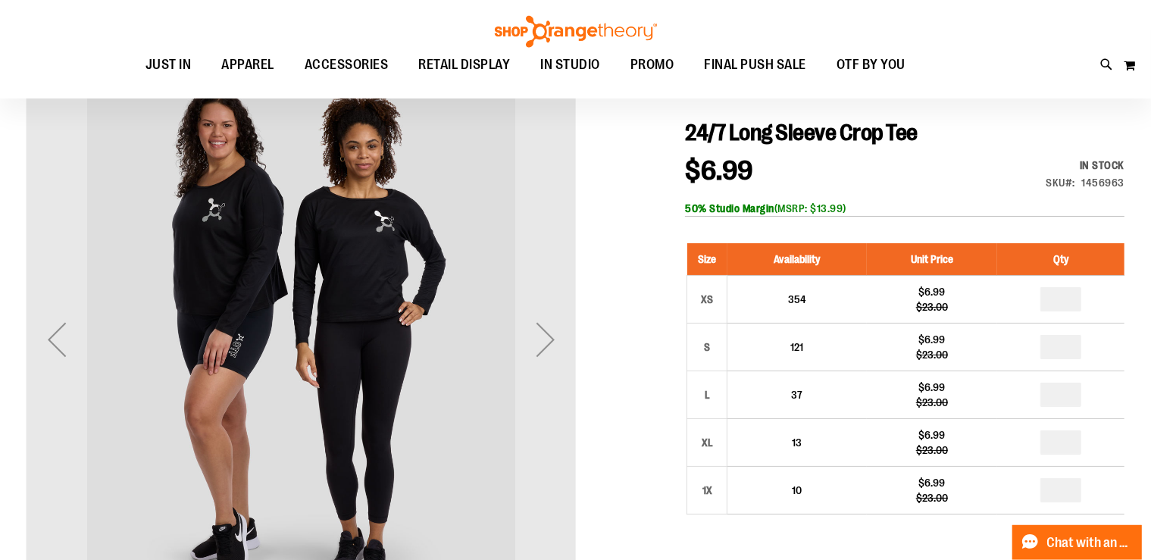
scroll to position [80, 0]
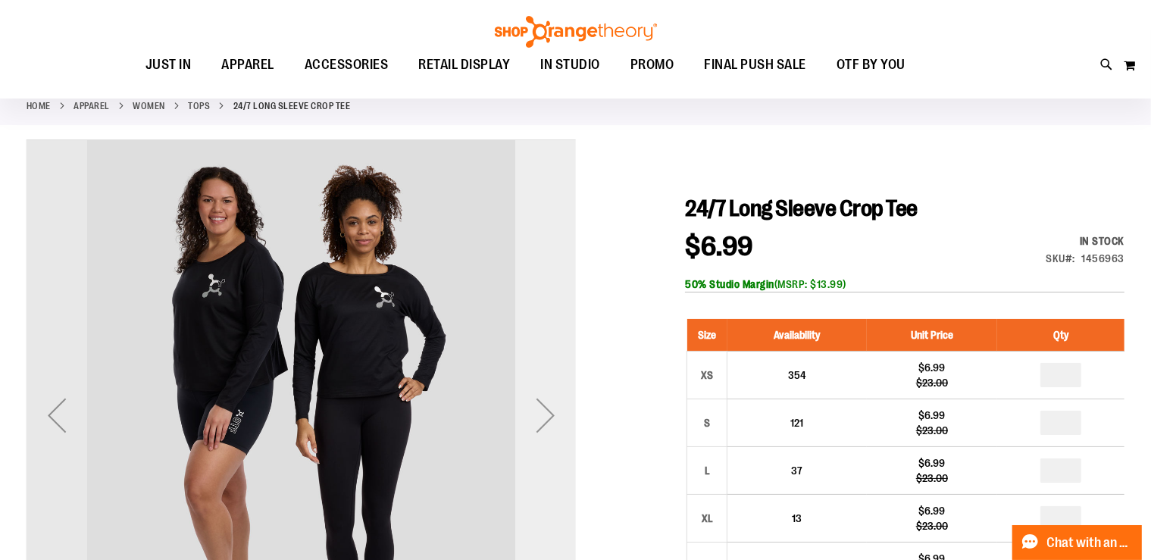
click at [539, 408] on div "Next" at bounding box center [545, 415] width 61 height 61
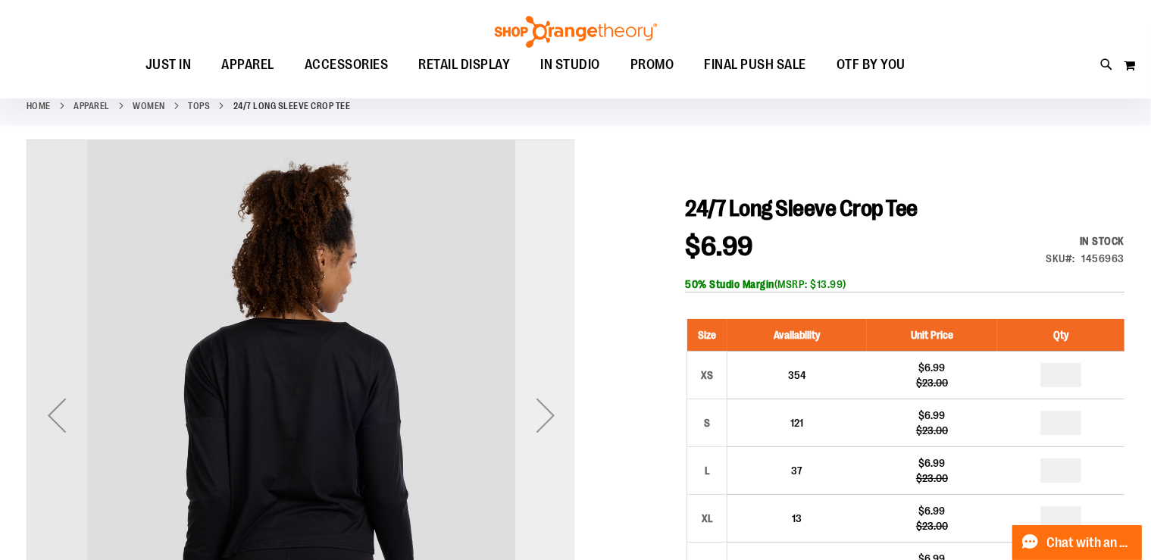
click at [539, 408] on div "Next" at bounding box center [545, 415] width 61 height 61
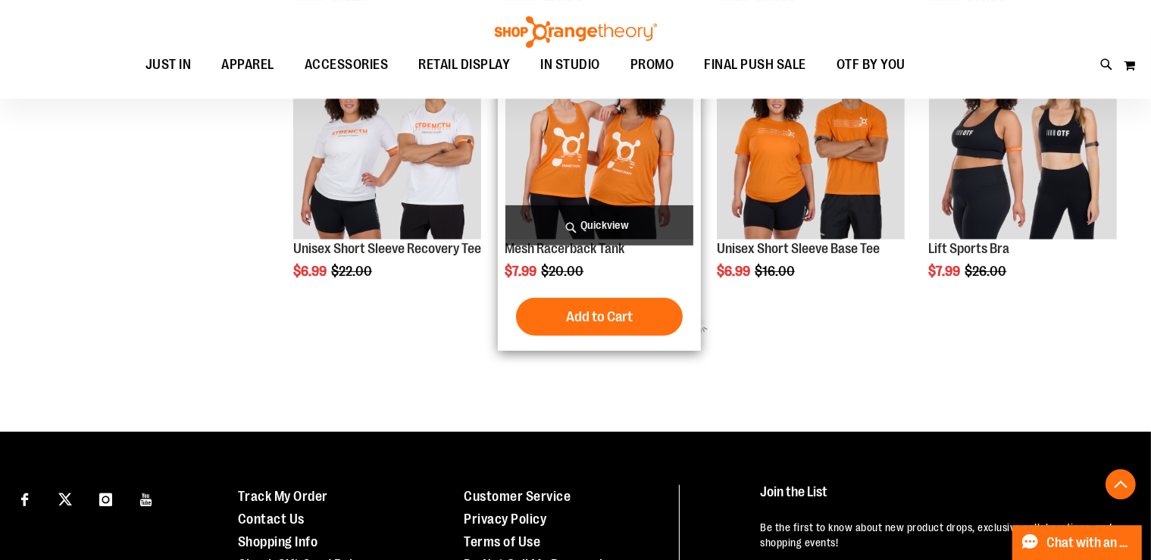
scroll to position [648, 0]
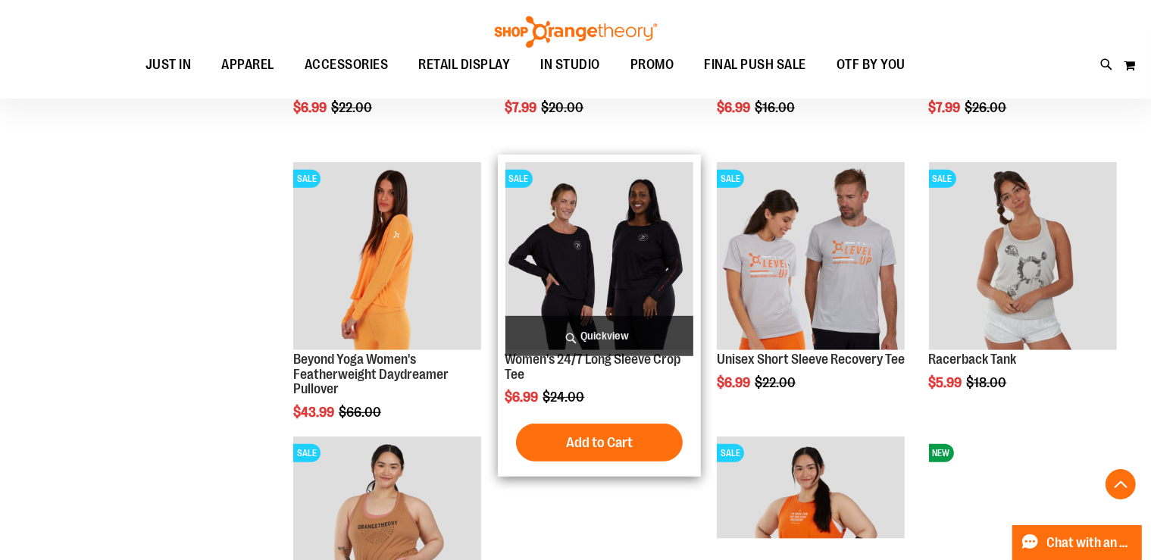
scroll to position [808, 0]
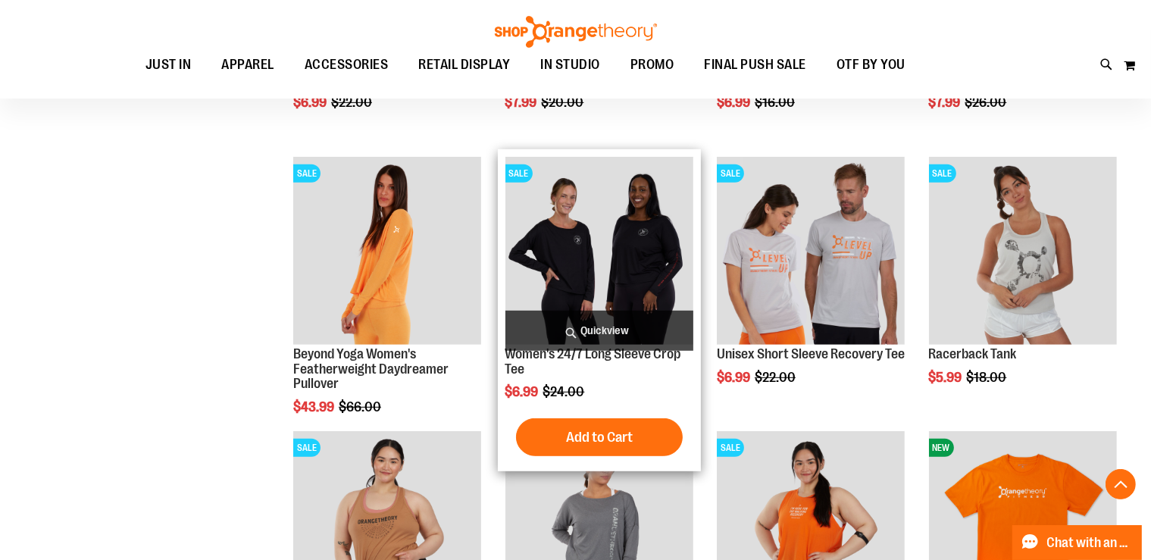
click at [608, 265] on img "product" at bounding box center [599, 251] width 188 height 188
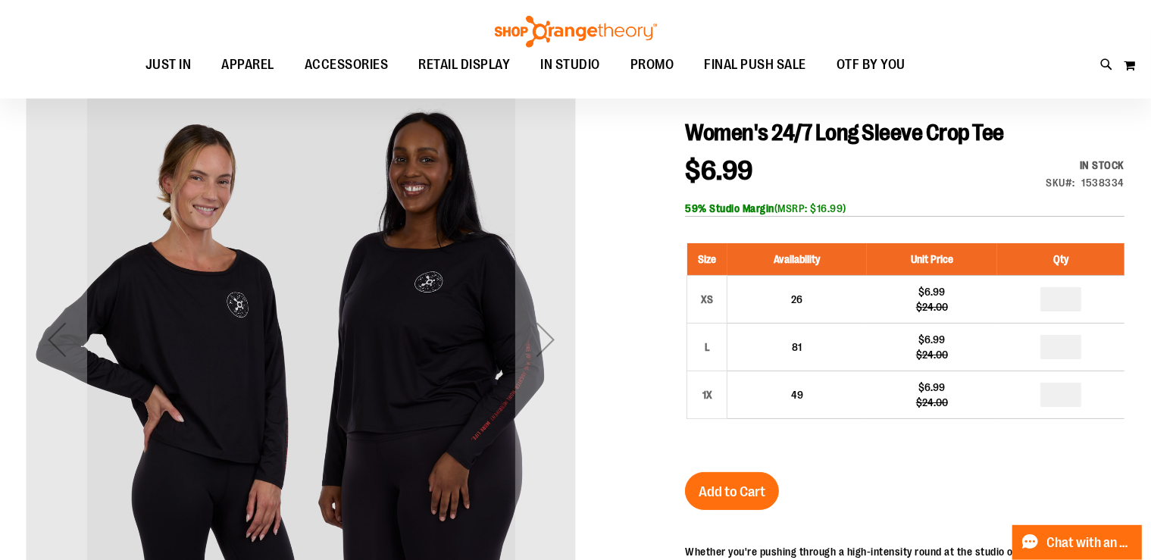
scroll to position [159, 0]
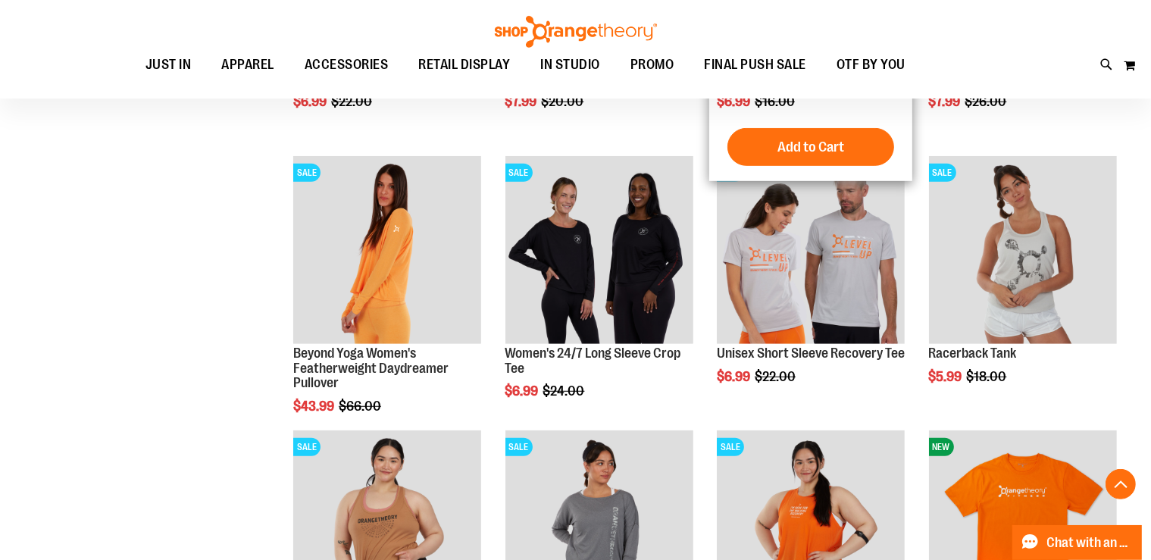
scroll to position [1048, 0]
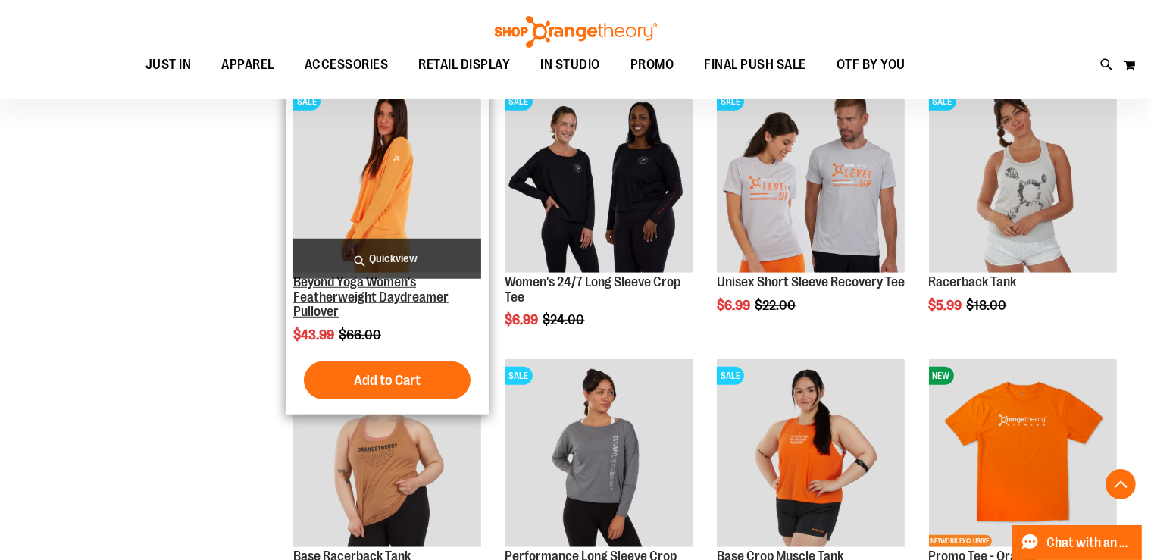
click at [387, 296] on link "Beyond Yoga Women's Featherweight Daydreamer Pullover" at bounding box center [370, 296] width 155 height 45
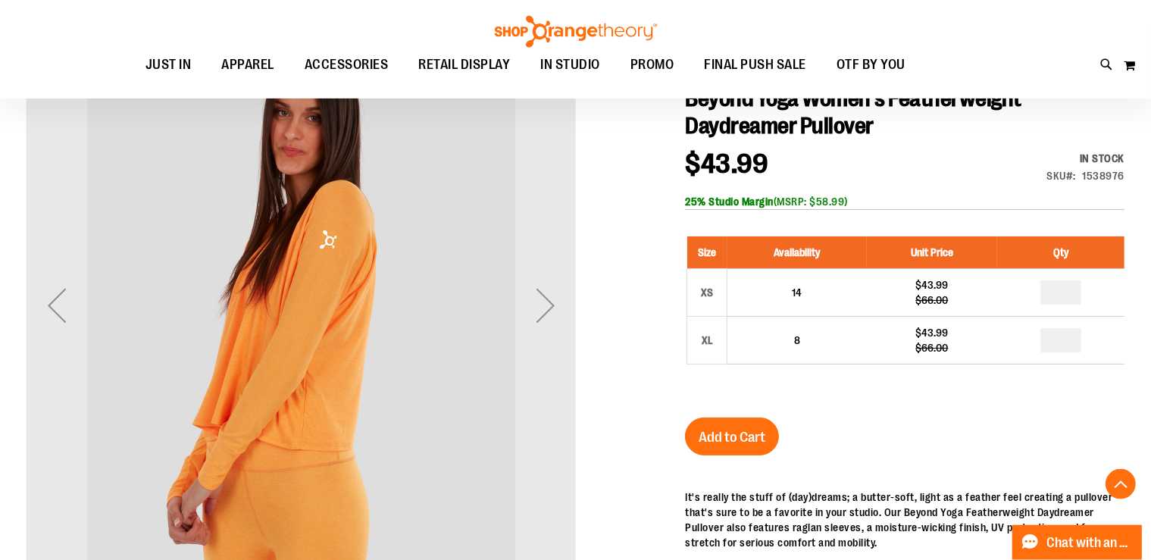
scroll to position [239, 0]
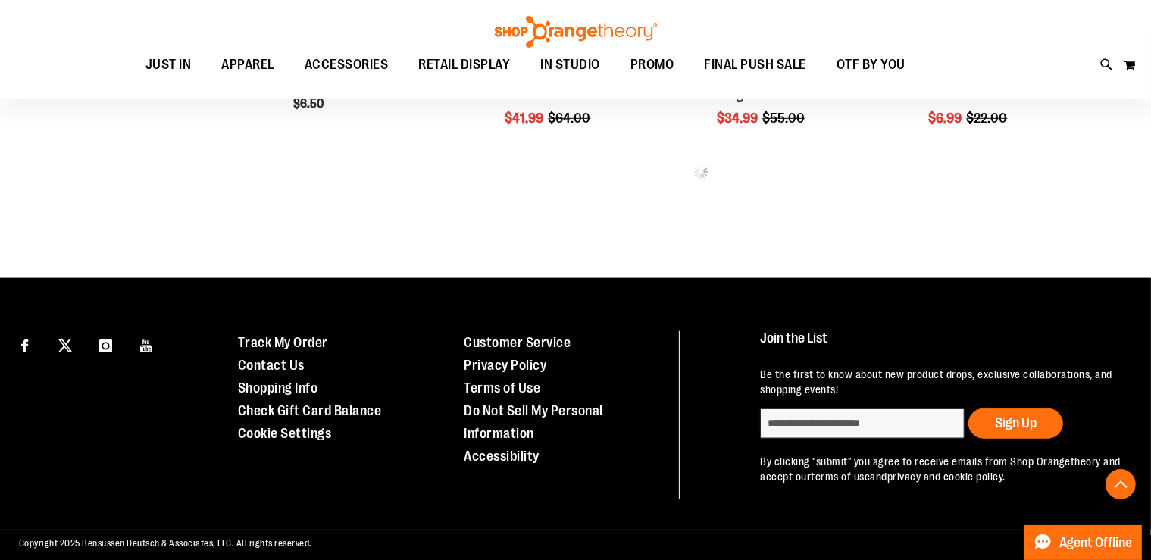
scroll to position [853, 0]
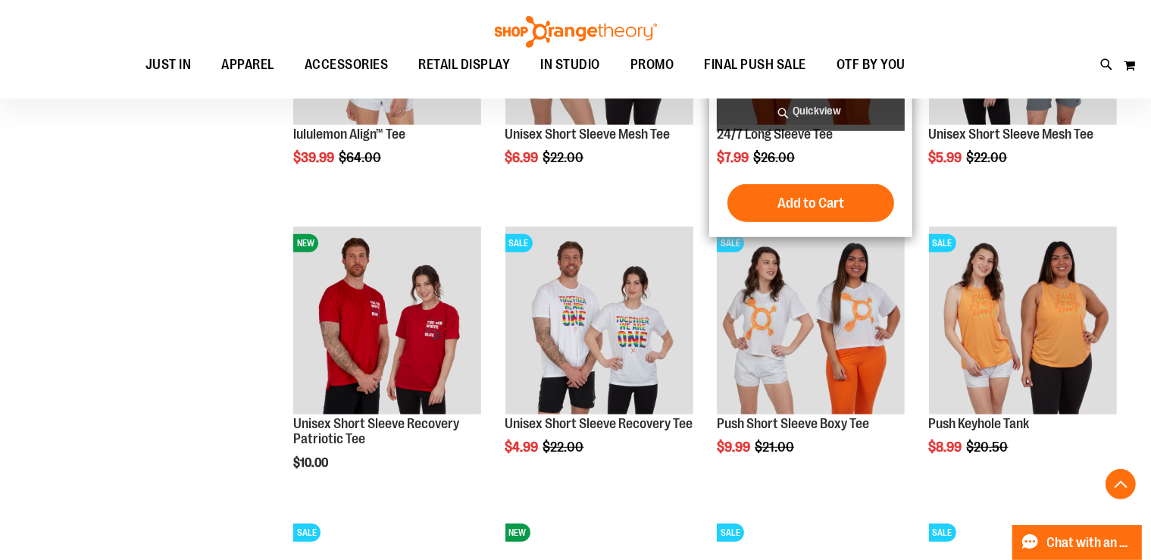
scroll to position [1093, 0]
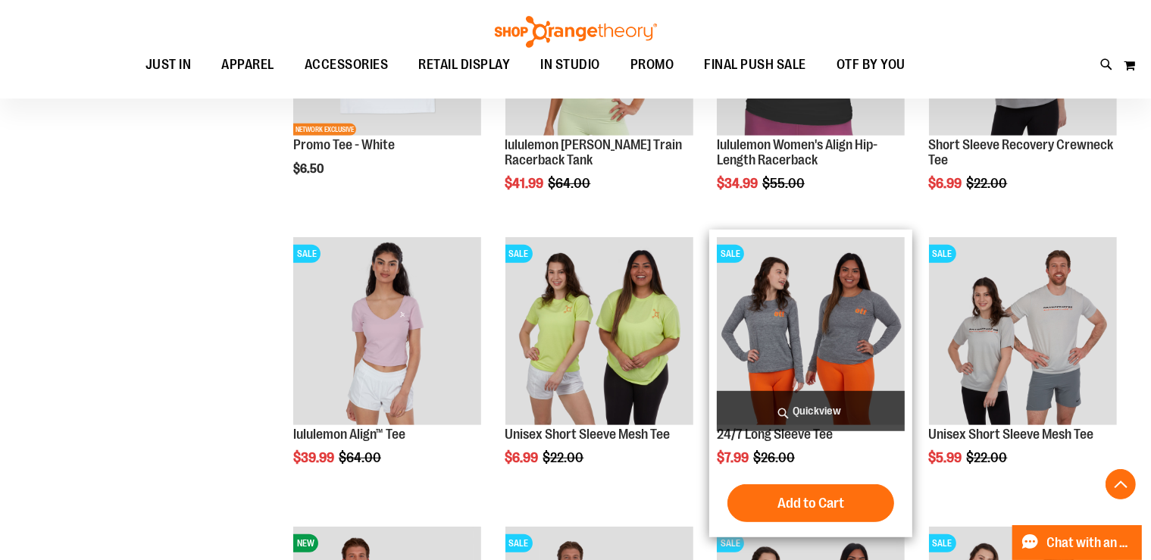
scroll to position [1013, 0]
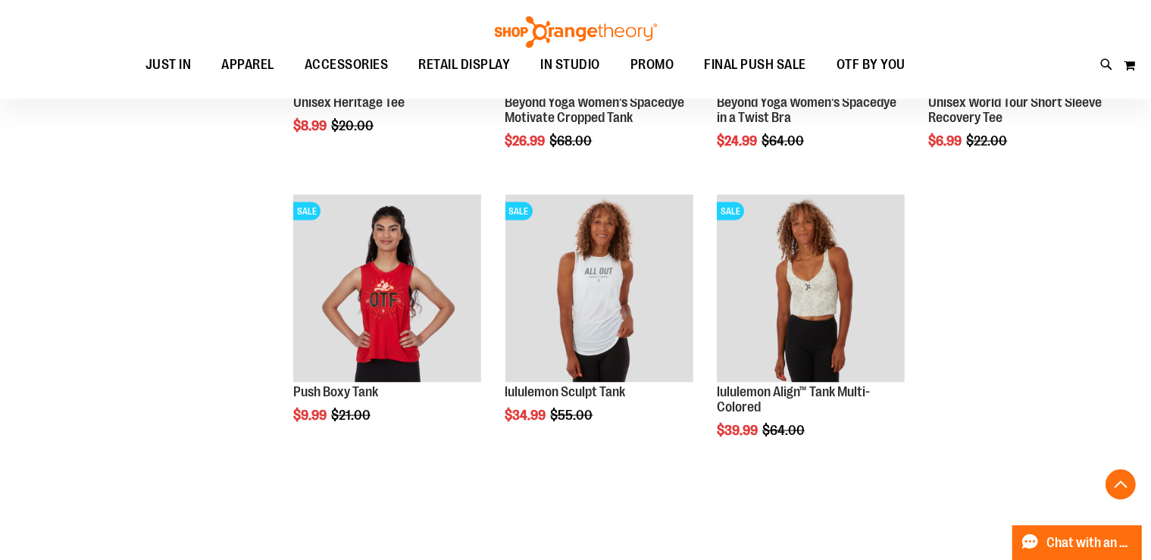
scroll to position [2175, 0]
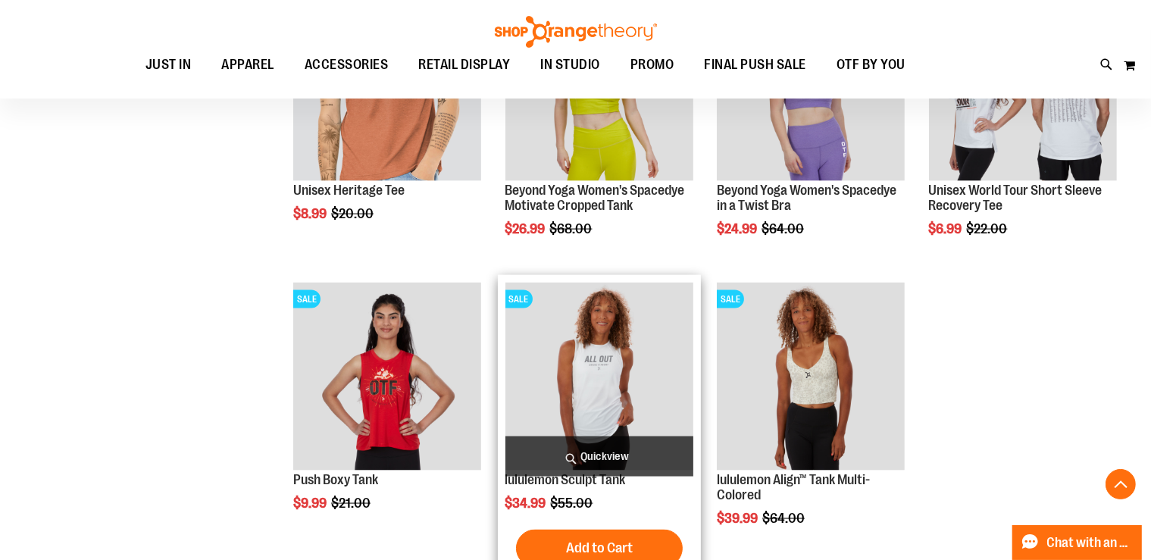
click at [618, 364] on img "product" at bounding box center [599, 377] width 188 height 188
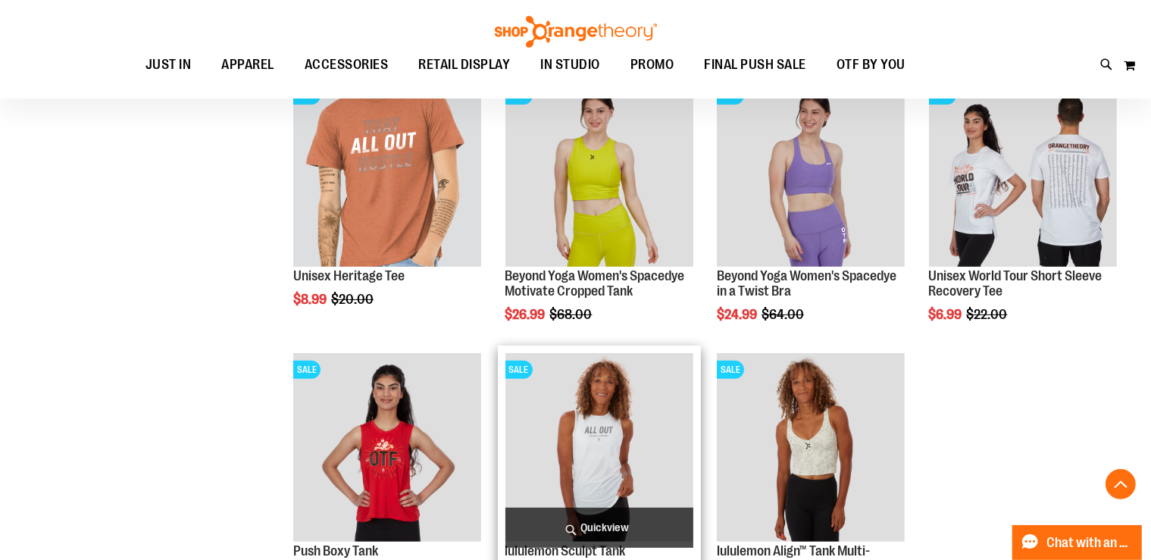
scroll to position [476, 0]
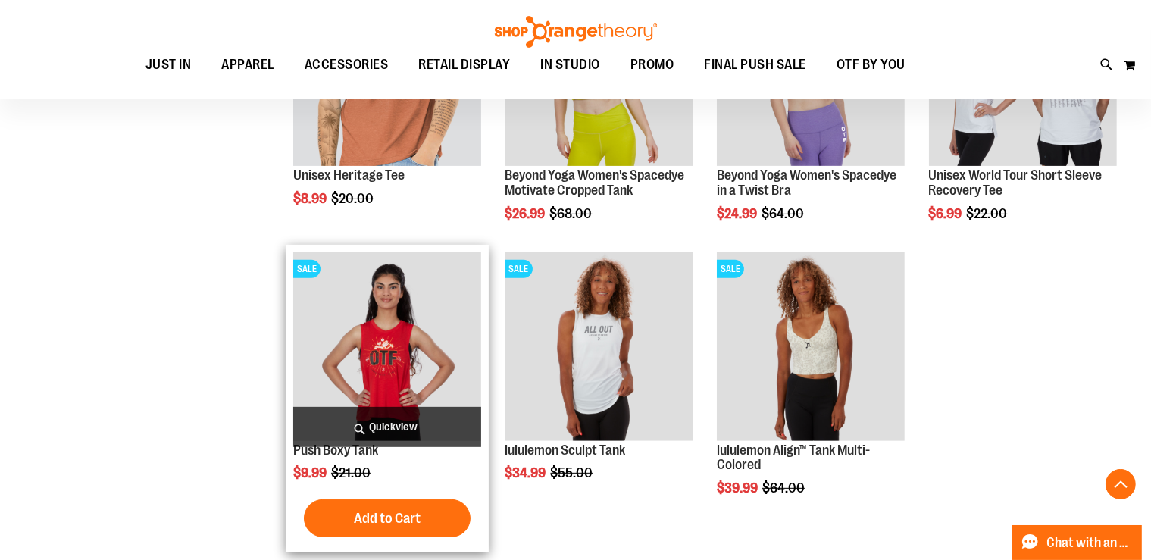
click at [406, 362] on img "product" at bounding box center [387, 346] width 188 height 188
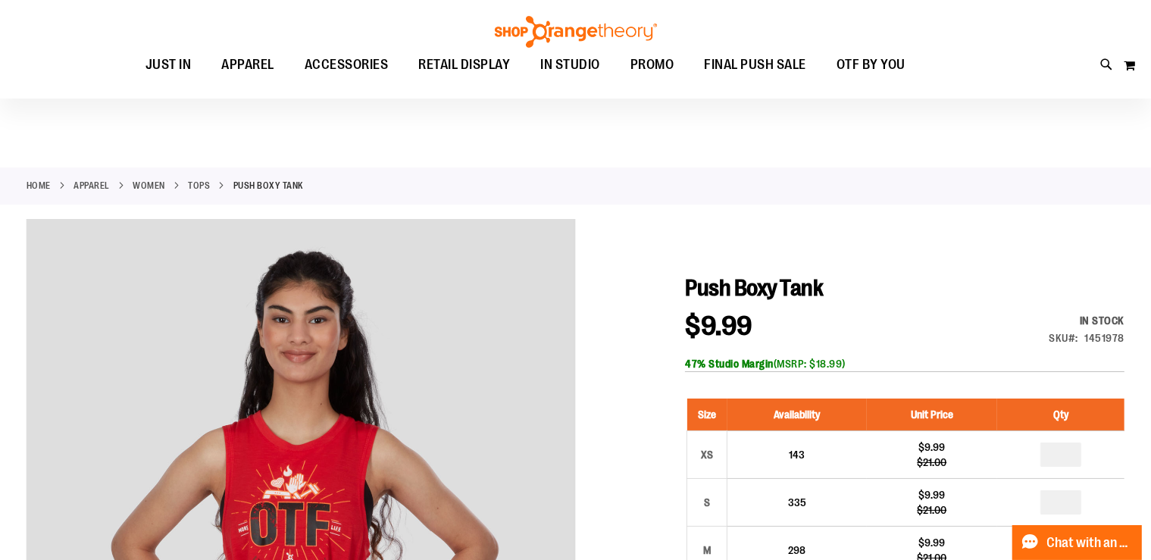
scroll to position [239, 0]
